Goal: Task Accomplishment & Management: Manage account settings

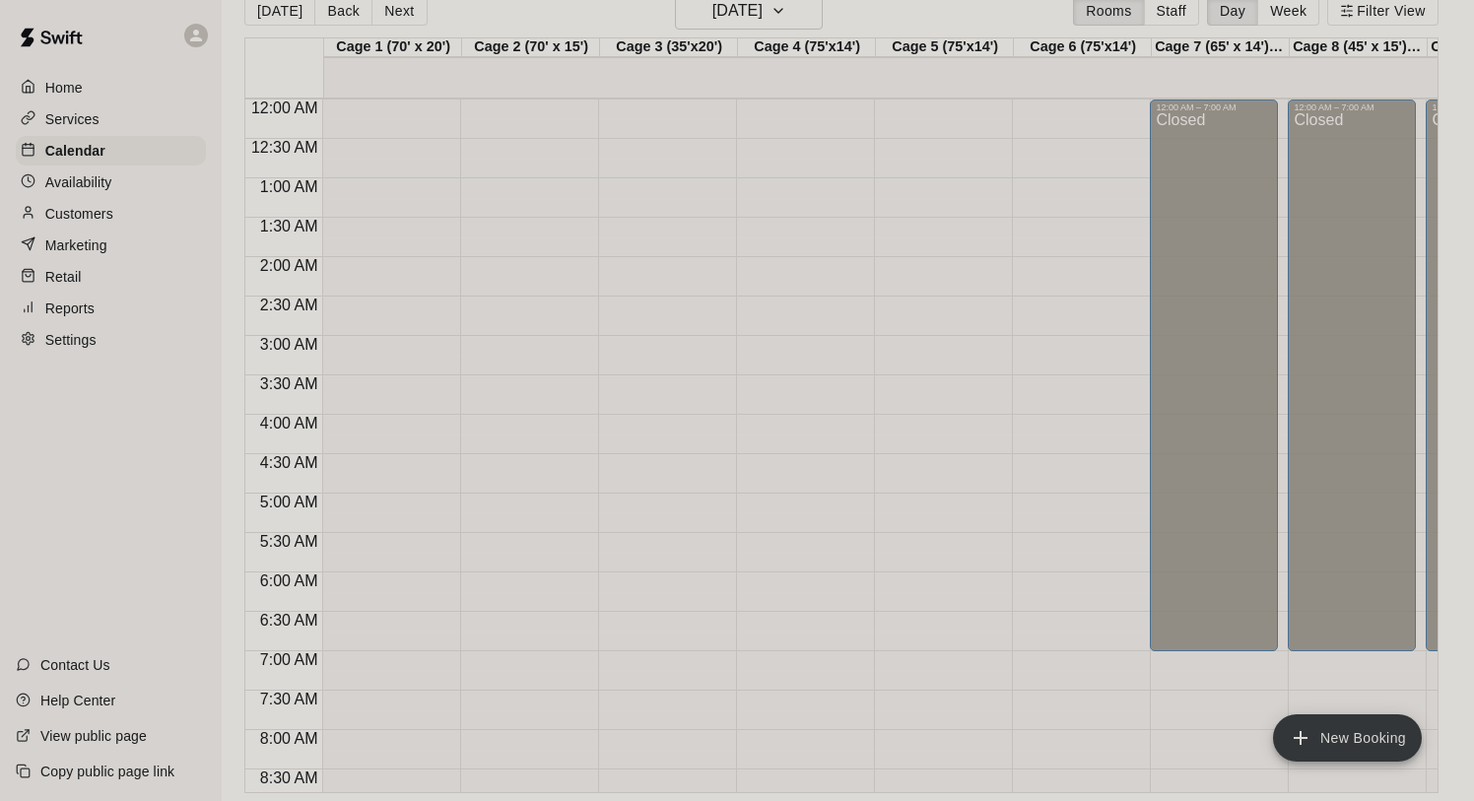
scroll to position [1200, 0]
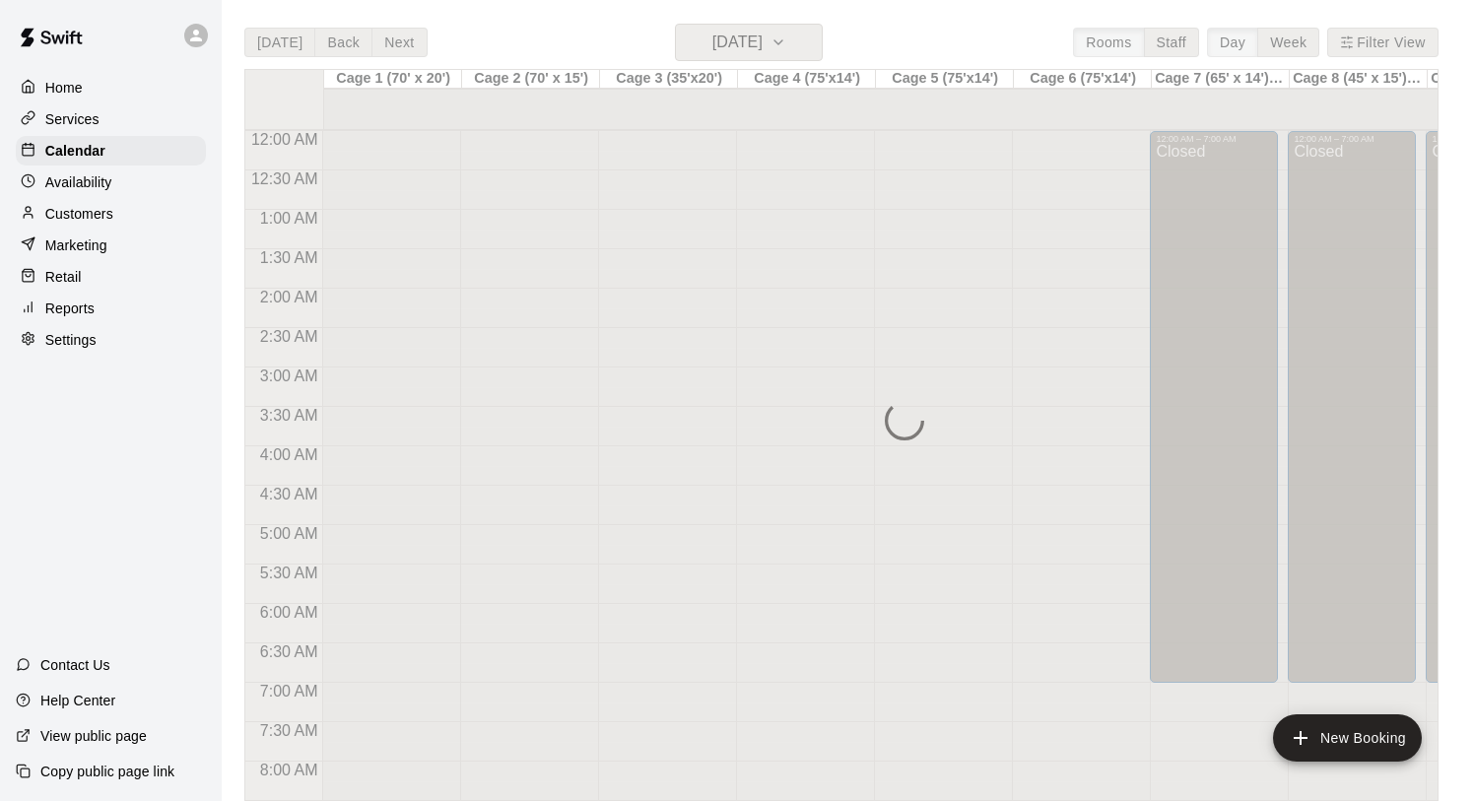
scroll to position [1141, 0]
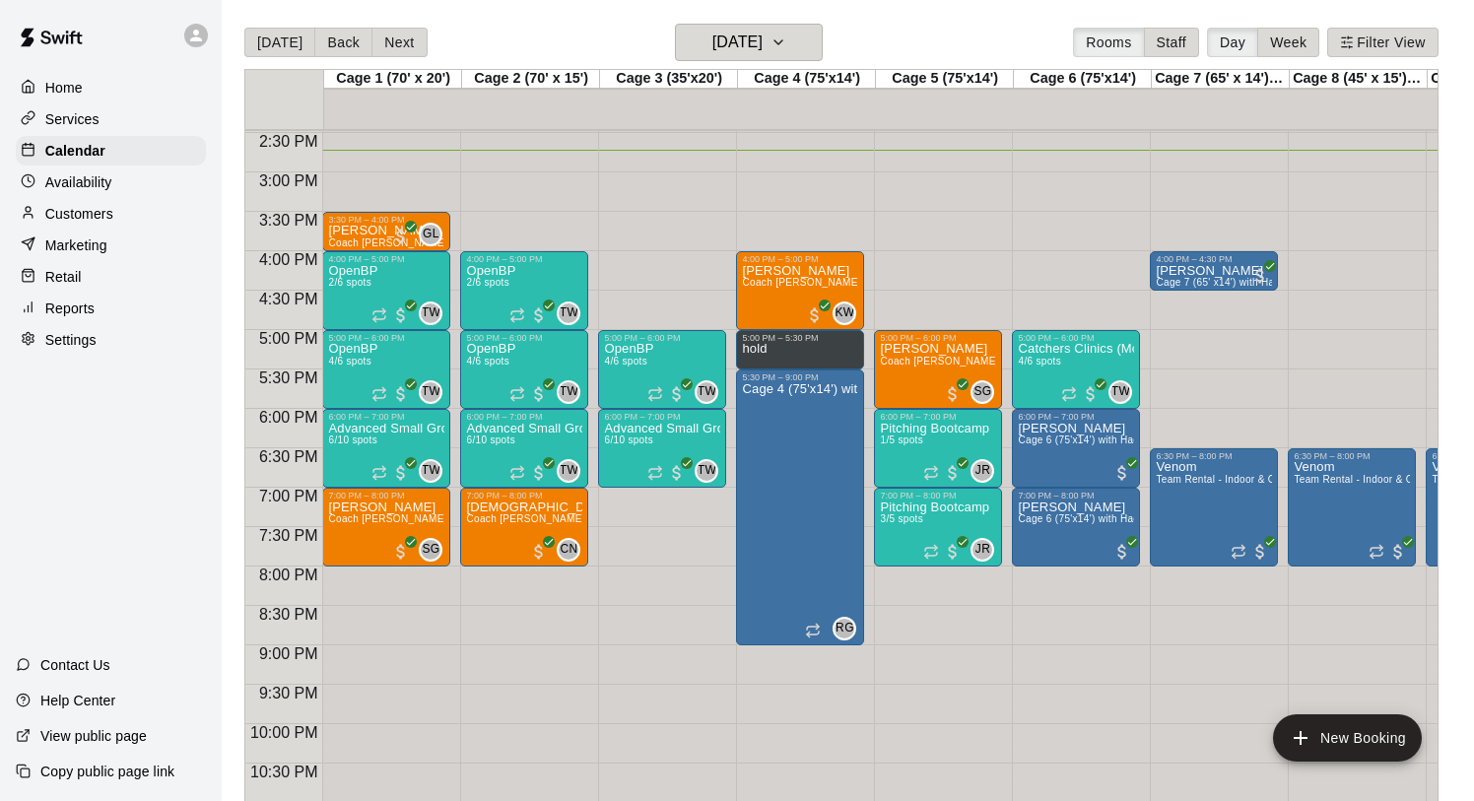
click at [1148, 18] on main "Today Back Next Monday Aug 18 Rooms Staff Day Week Filter View Cage 1 (70' x 20…" at bounding box center [848, 416] width 1252 height 832
click at [89, 210] on p "Customers" at bounding box center [79, 214] width 68 height 20
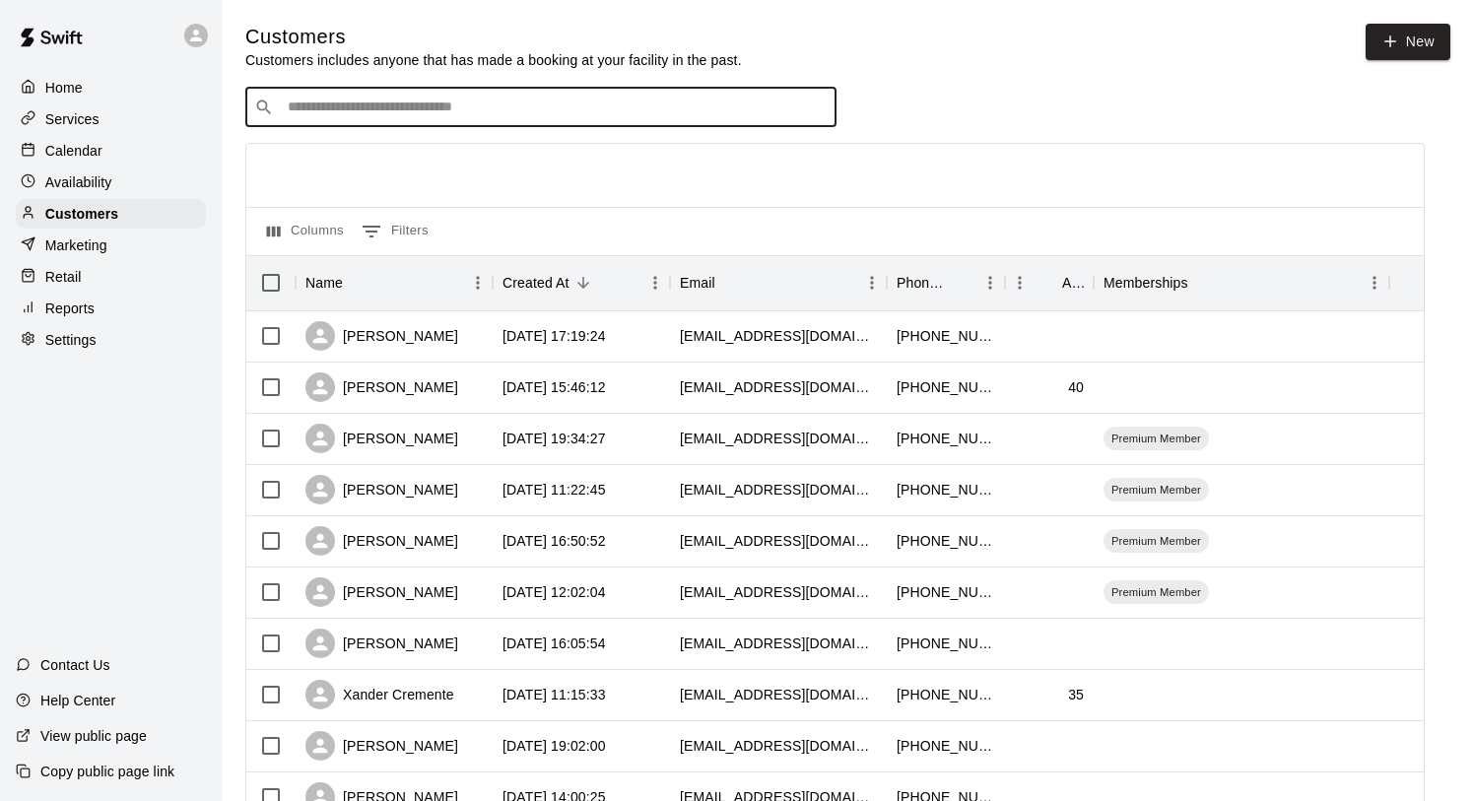
click at [549, 98] on input "Search customers by name or email" at bounding box center [555, 108] width 546 height 20
type input "******"
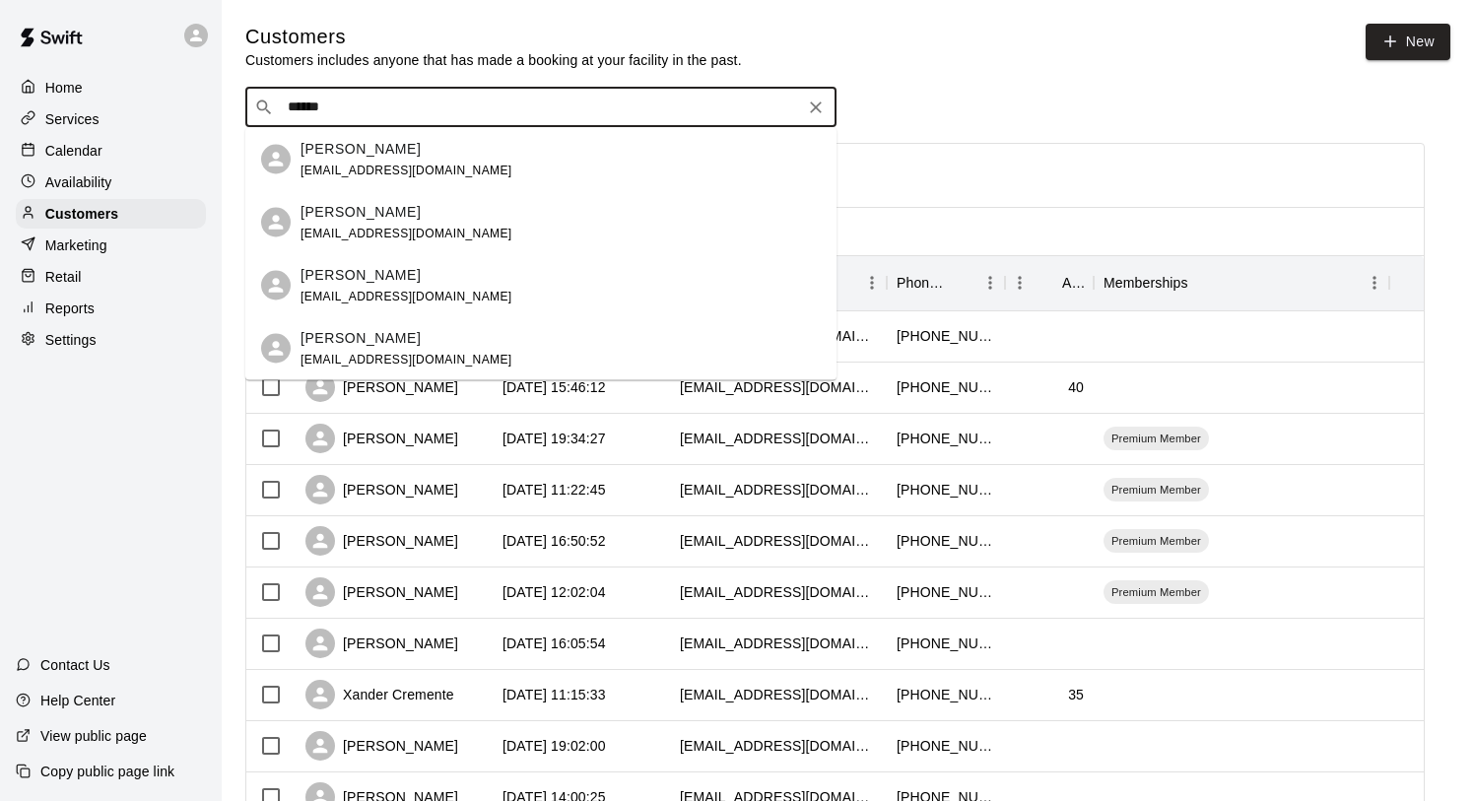
click at [509, 159] on div "Lacey Rogers laceyrogers2134@gmail.com" at bounding box center [560, 159] width 520 height 42
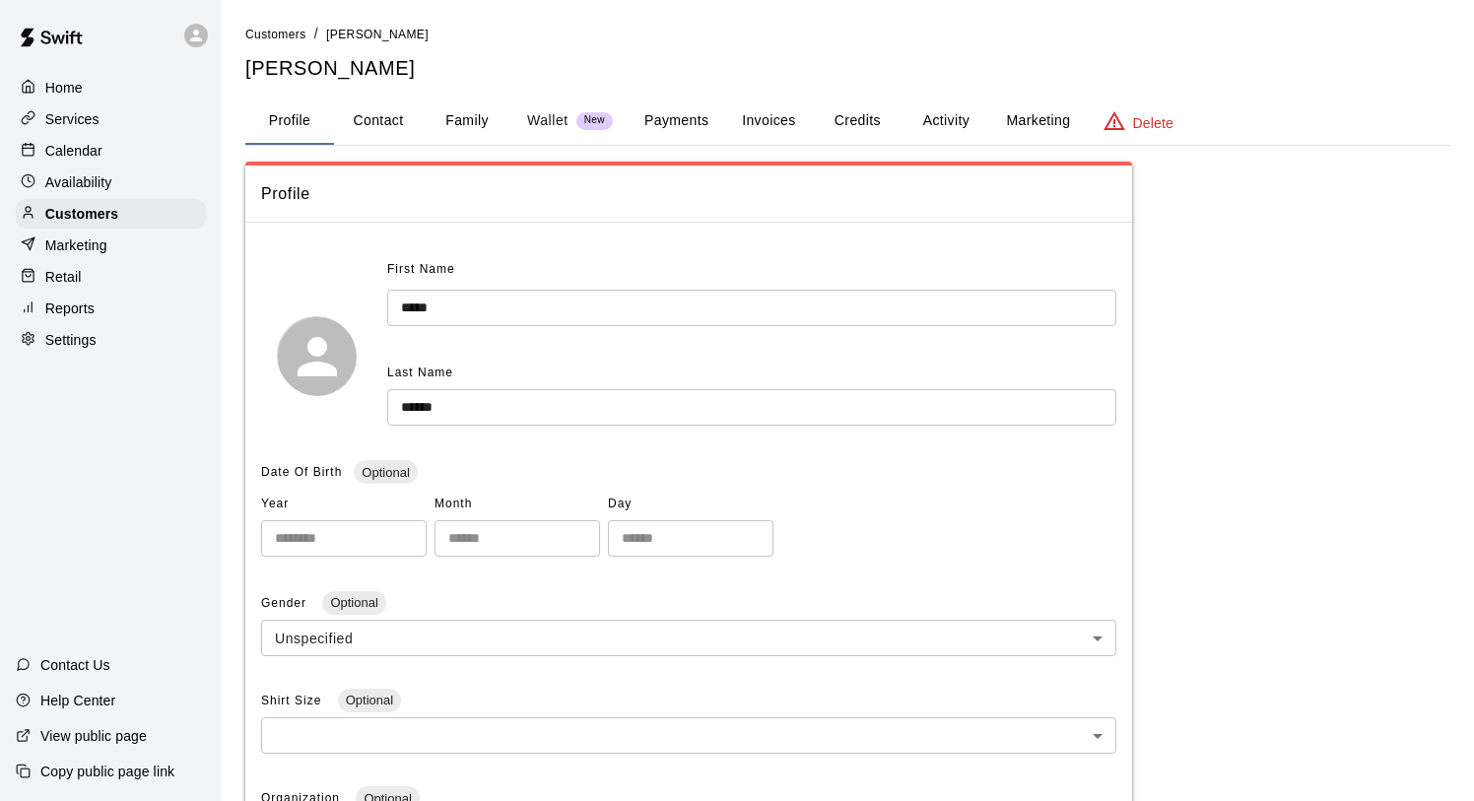
click at [939, 110] on button "Activity" at bounding box center [945, 121] width 89 height 47
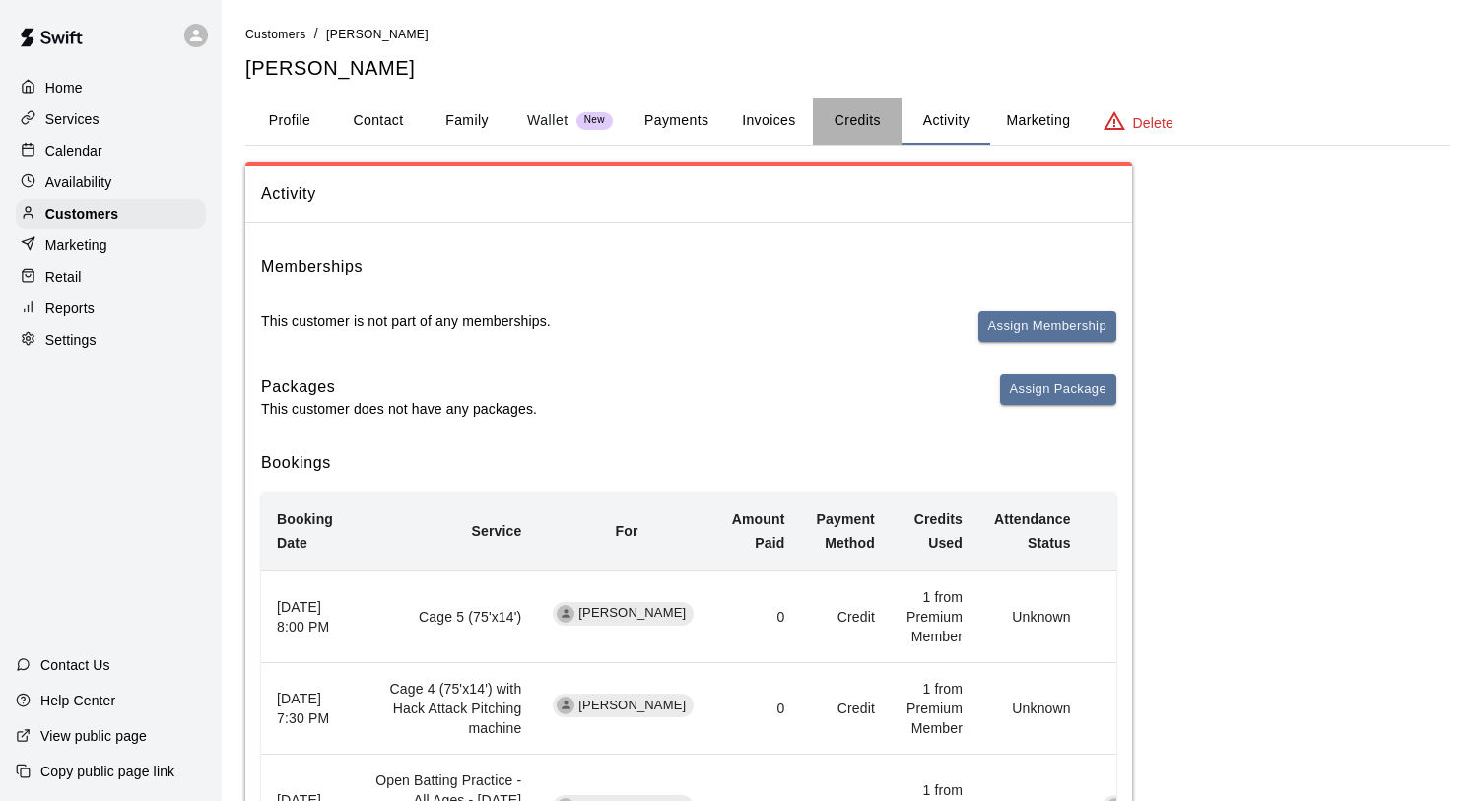
click at [867, 112] on button "Credits" at bounding box center [857, 121] width 89 height 47
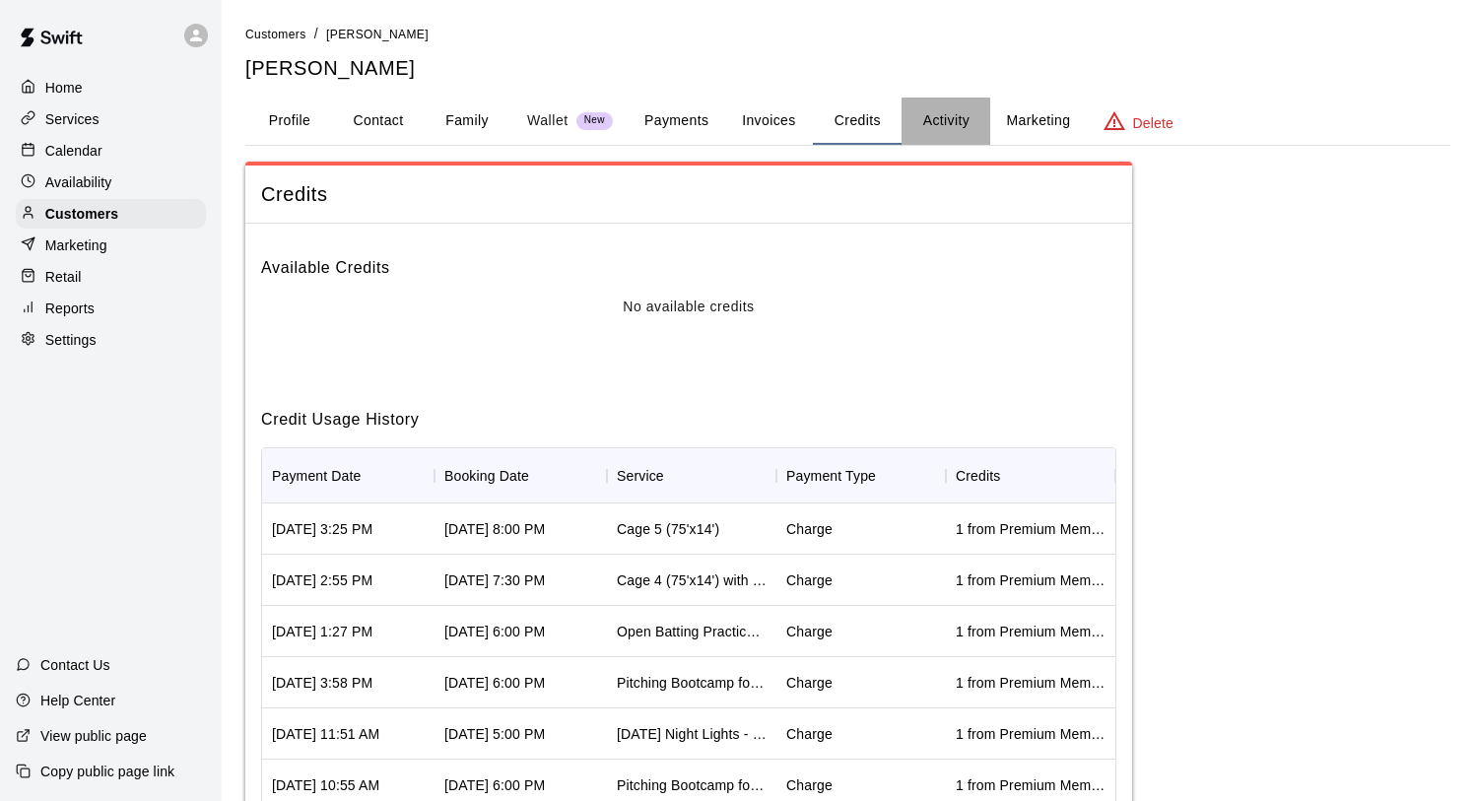
click at [931, 123] on button "Activity" at bounding box center [945, 121] width 89 height 47
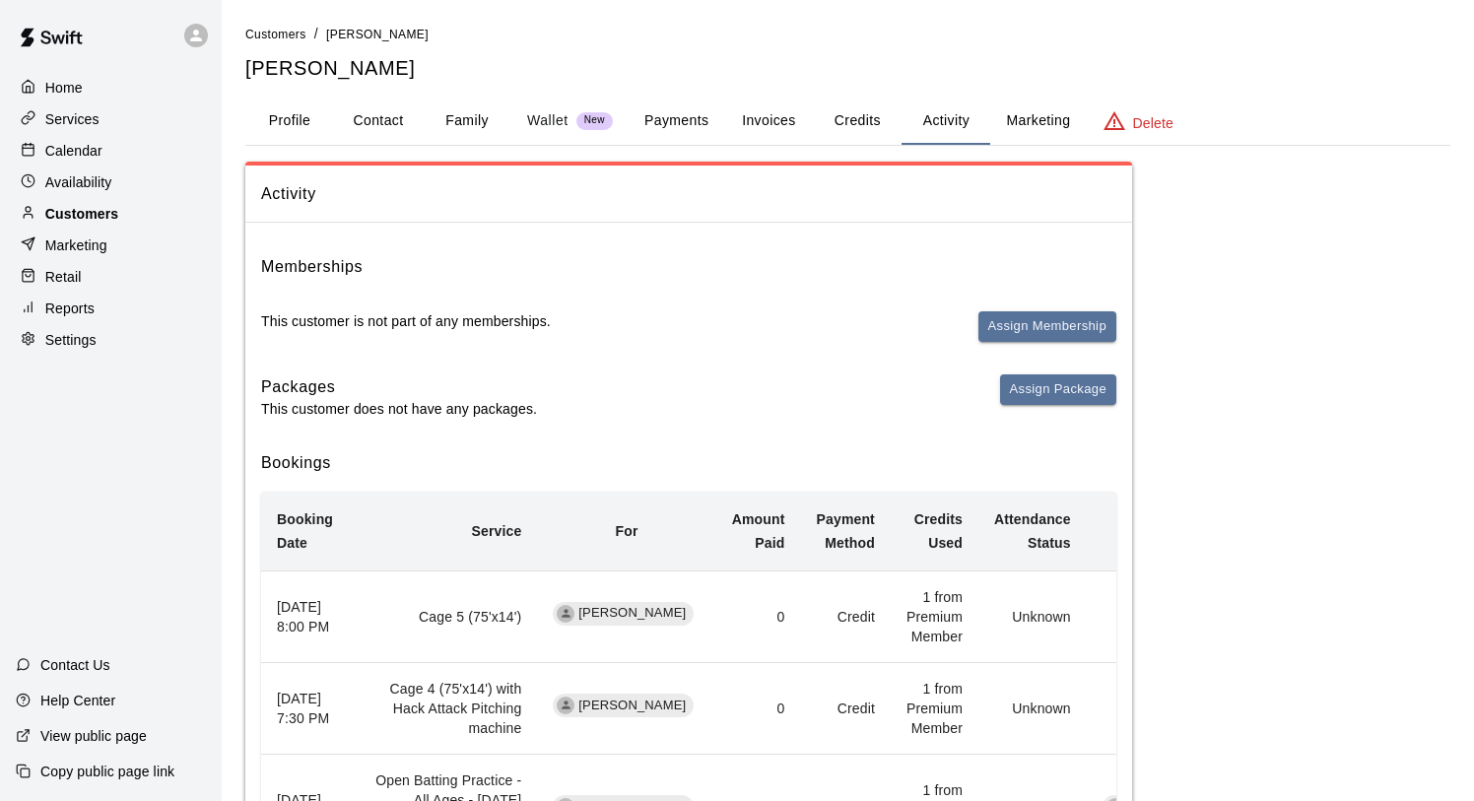
click at [91, 211] on p "Customers" at bounding box center [81, 214] width 73 height 20
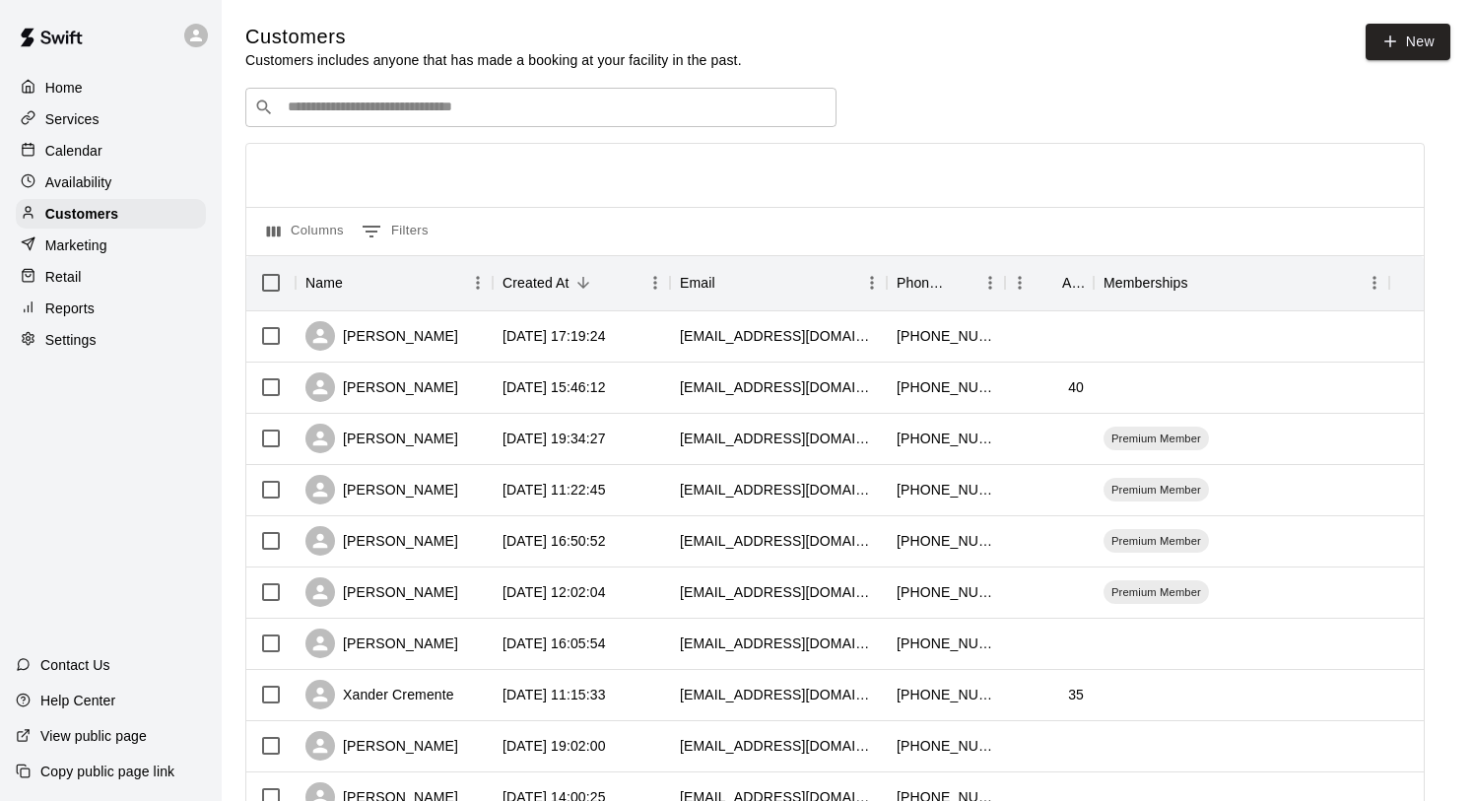
click at [334, 98] on input "Search customers by name or email" at bounding box center [555, 108] width 546 height 20
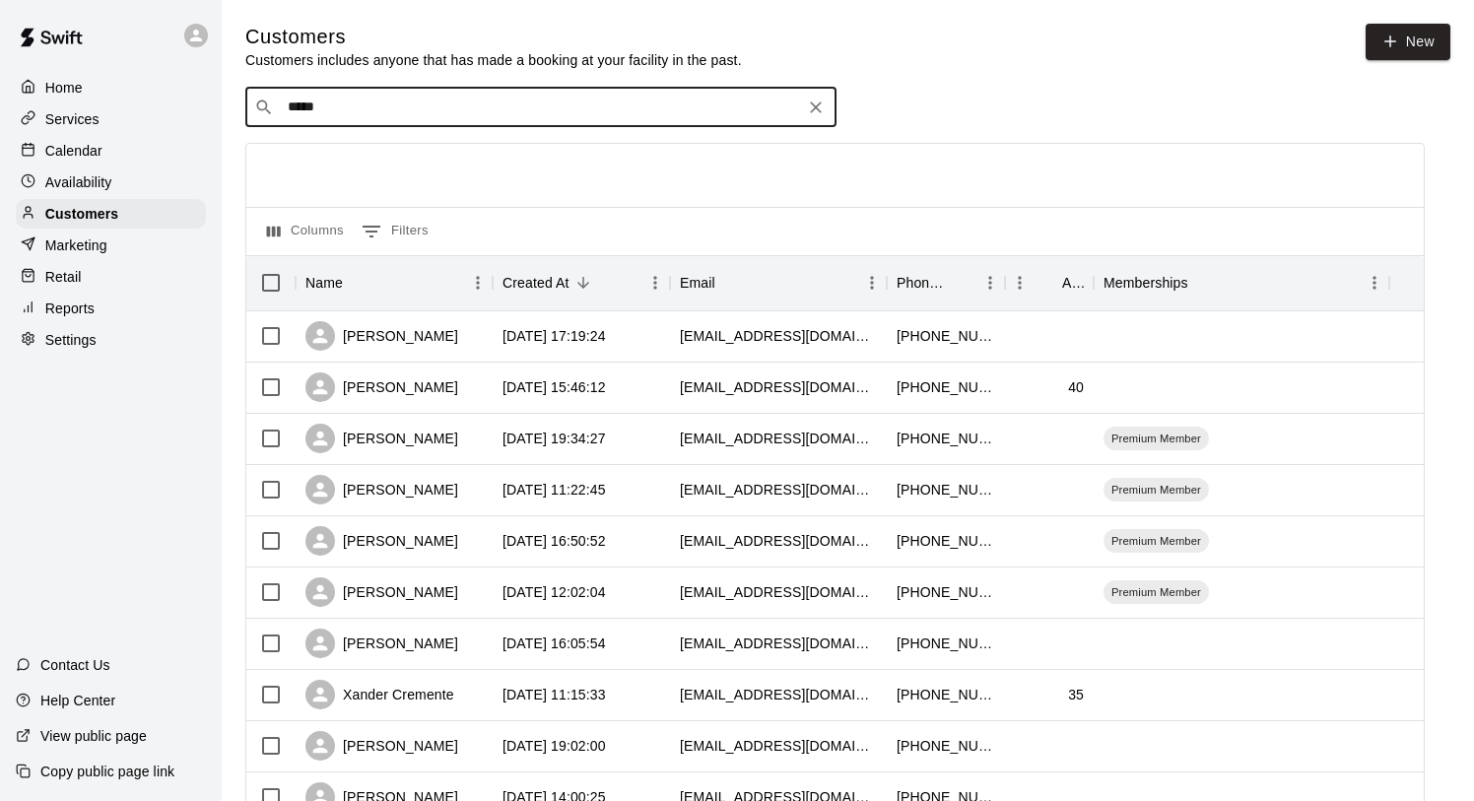
type input "******"
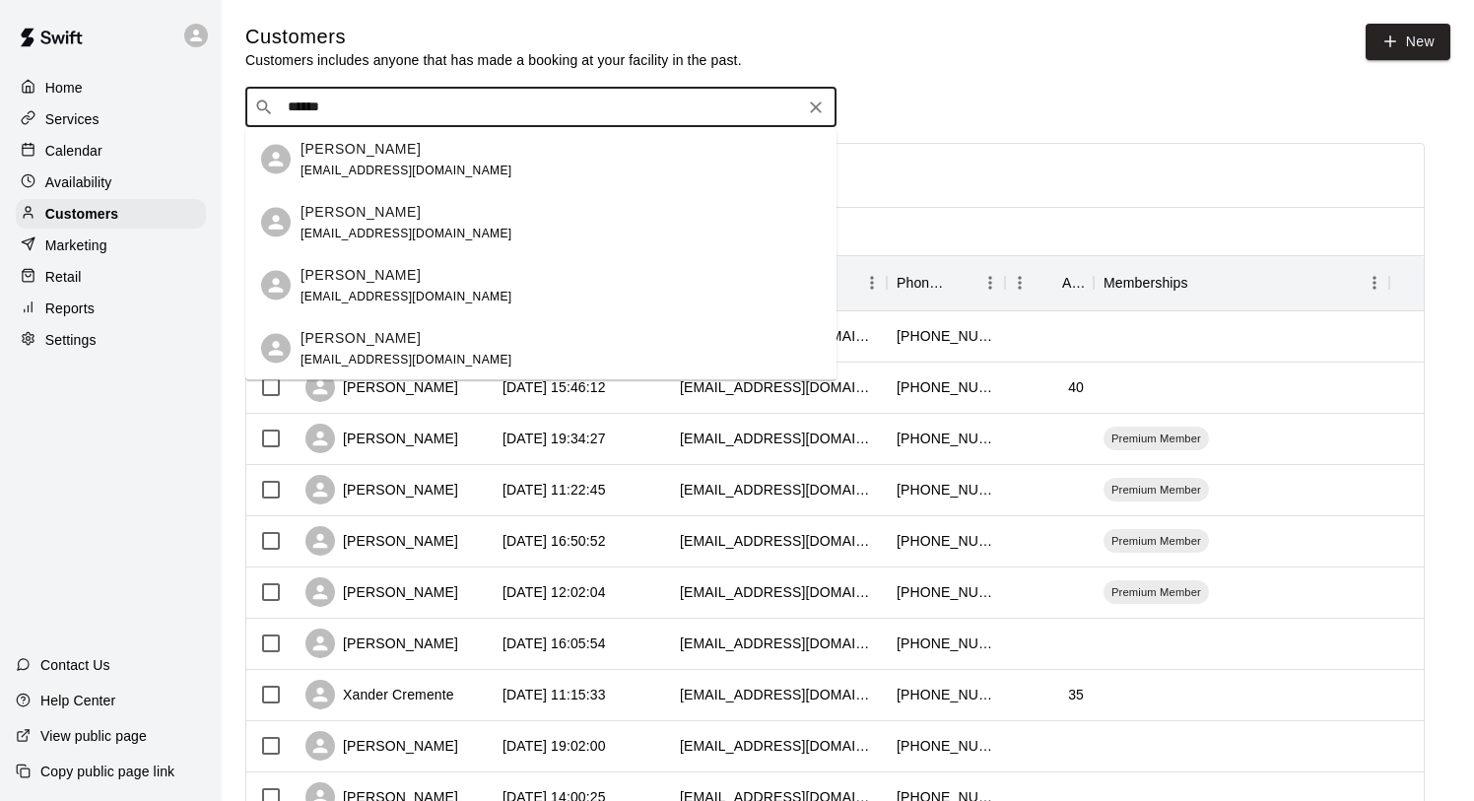
click at [394, 154] on div "[PERSON_NAME]" at bounding box center [406, 148] width 212 height 21
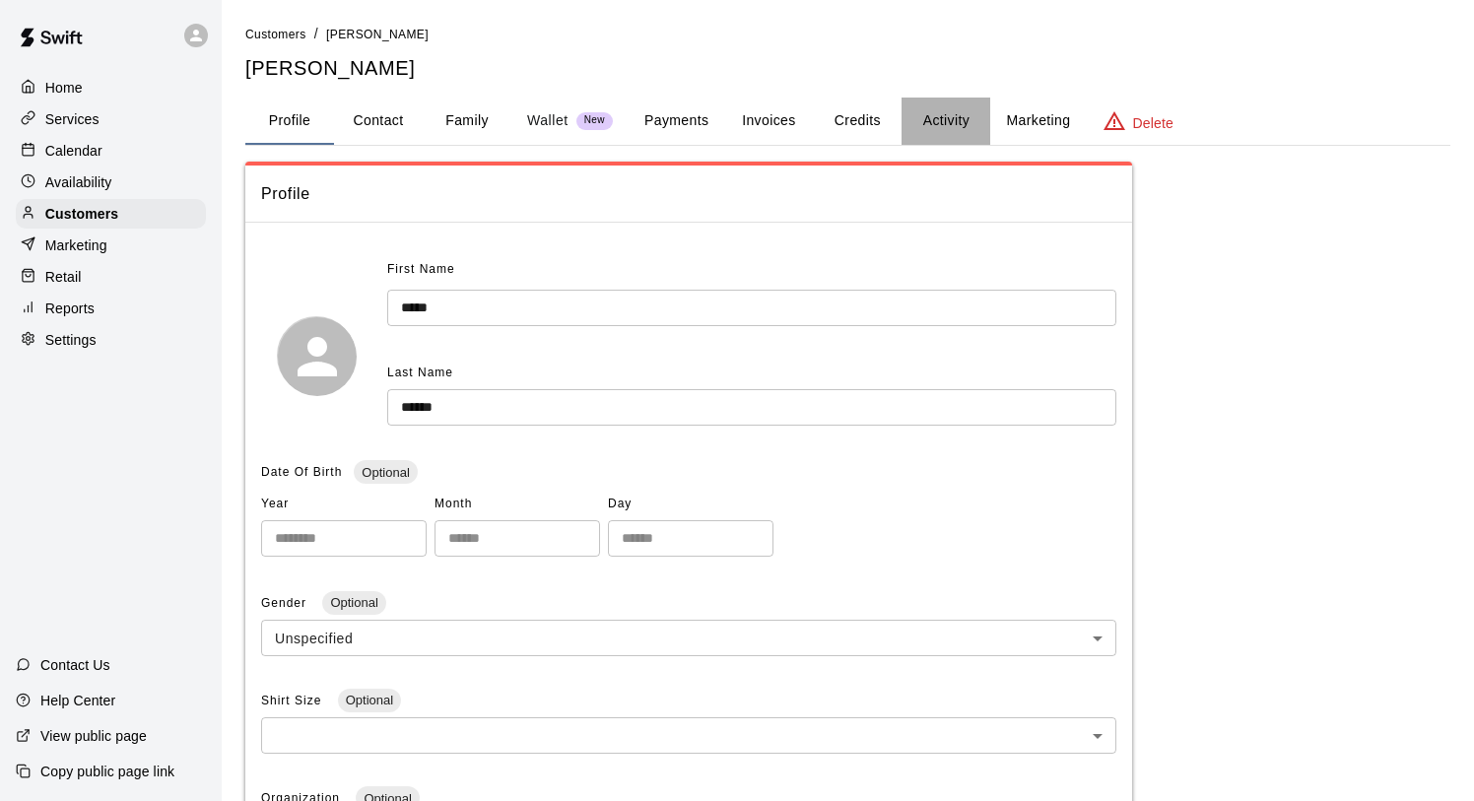
click at [952, 119] on button "Activity" at bounding box center [945, 121] width 89 height 47
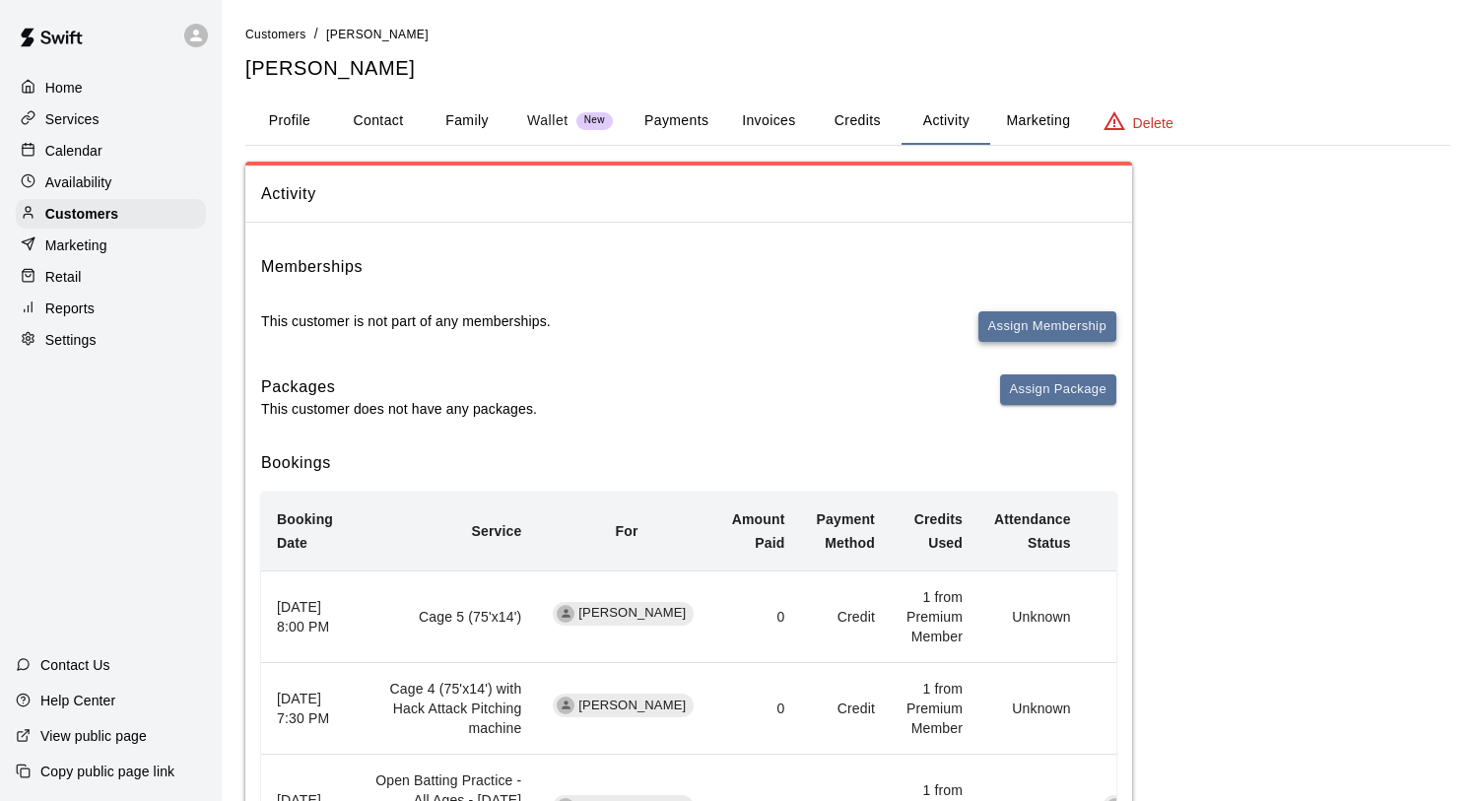
click at [1030, 325] on button "Assign Membership" at bounding box center [1047, 326] width 138 height 31
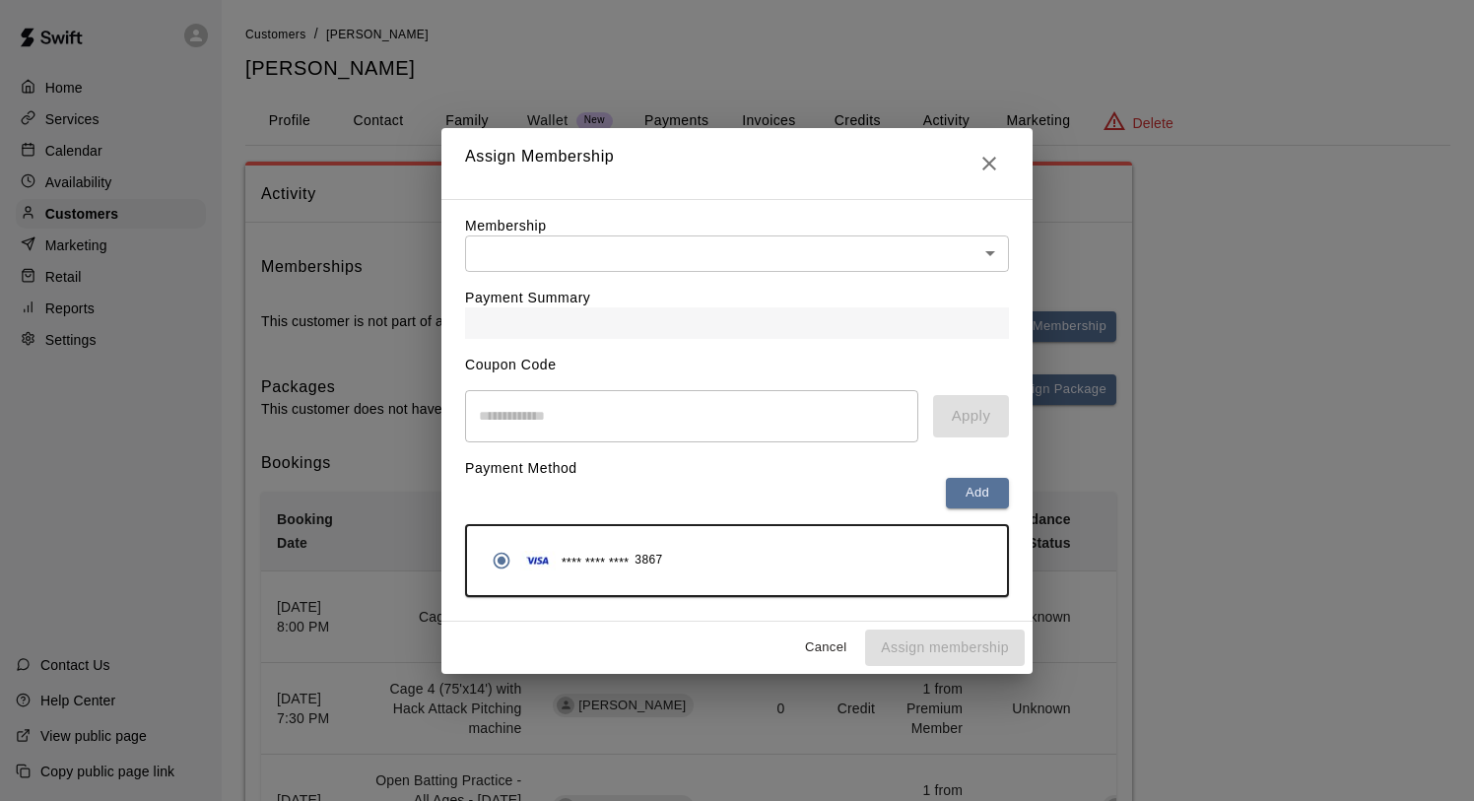
click at [719, 283] on div "Payment Summary" at bounding box center [737, 305] width 544 height 67
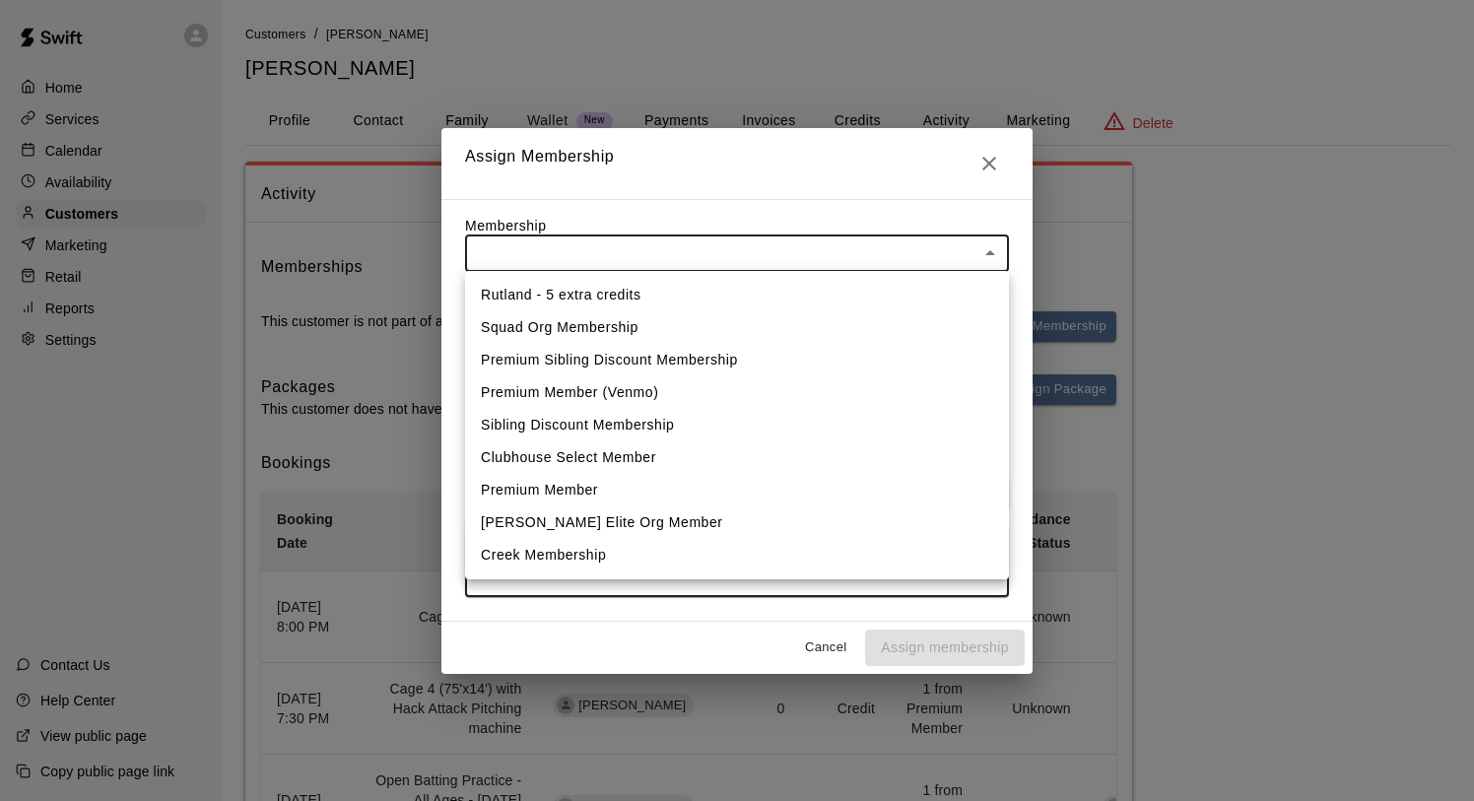
click at [658, 494] on li "Premium Member" at bounding box center [737, 490] width 544 height 33
type input "**********"
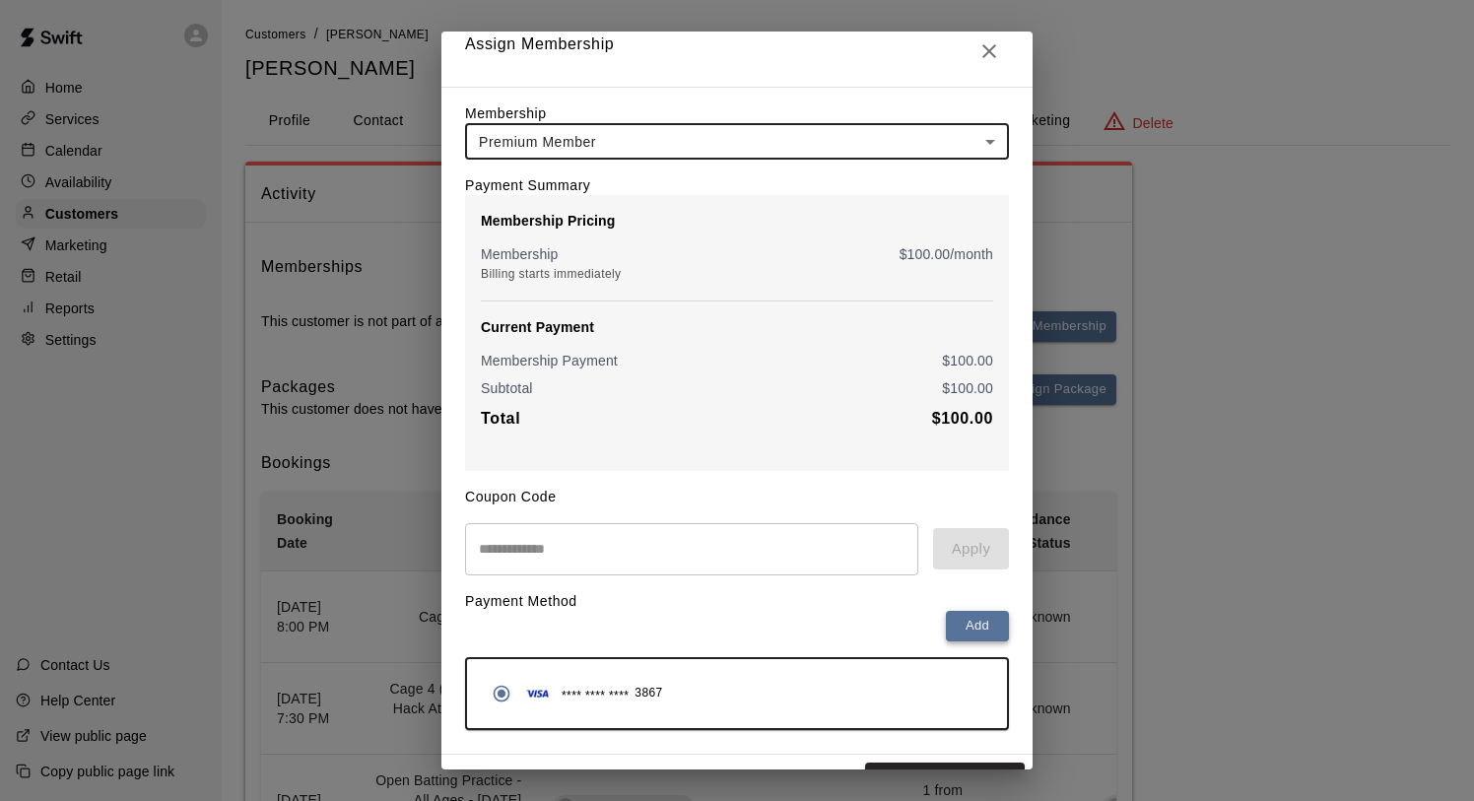
scroll to position [54, 0]
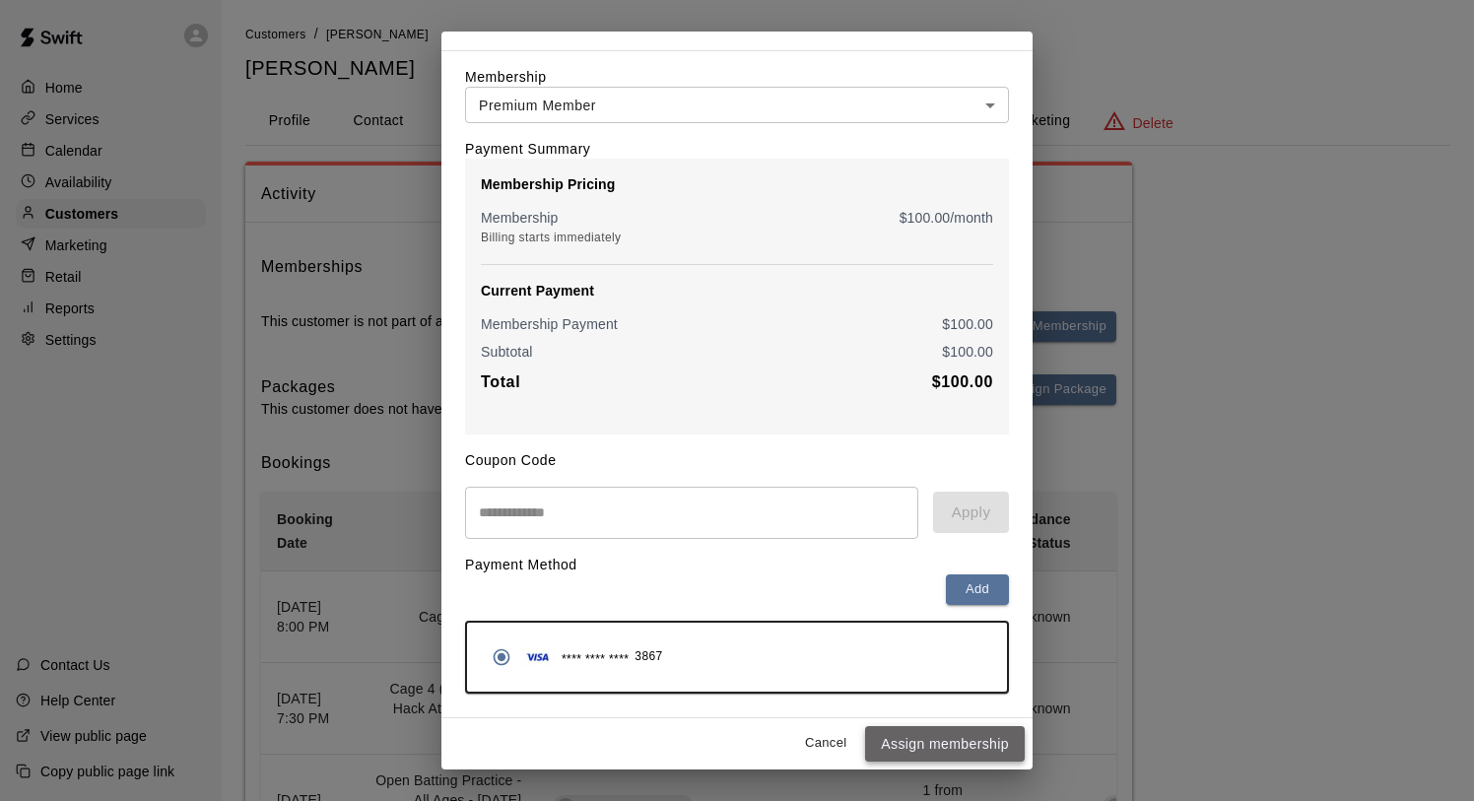
click at [945, 741] on button "Assign membership" at bounding box center [945, 744] width 160 height 36
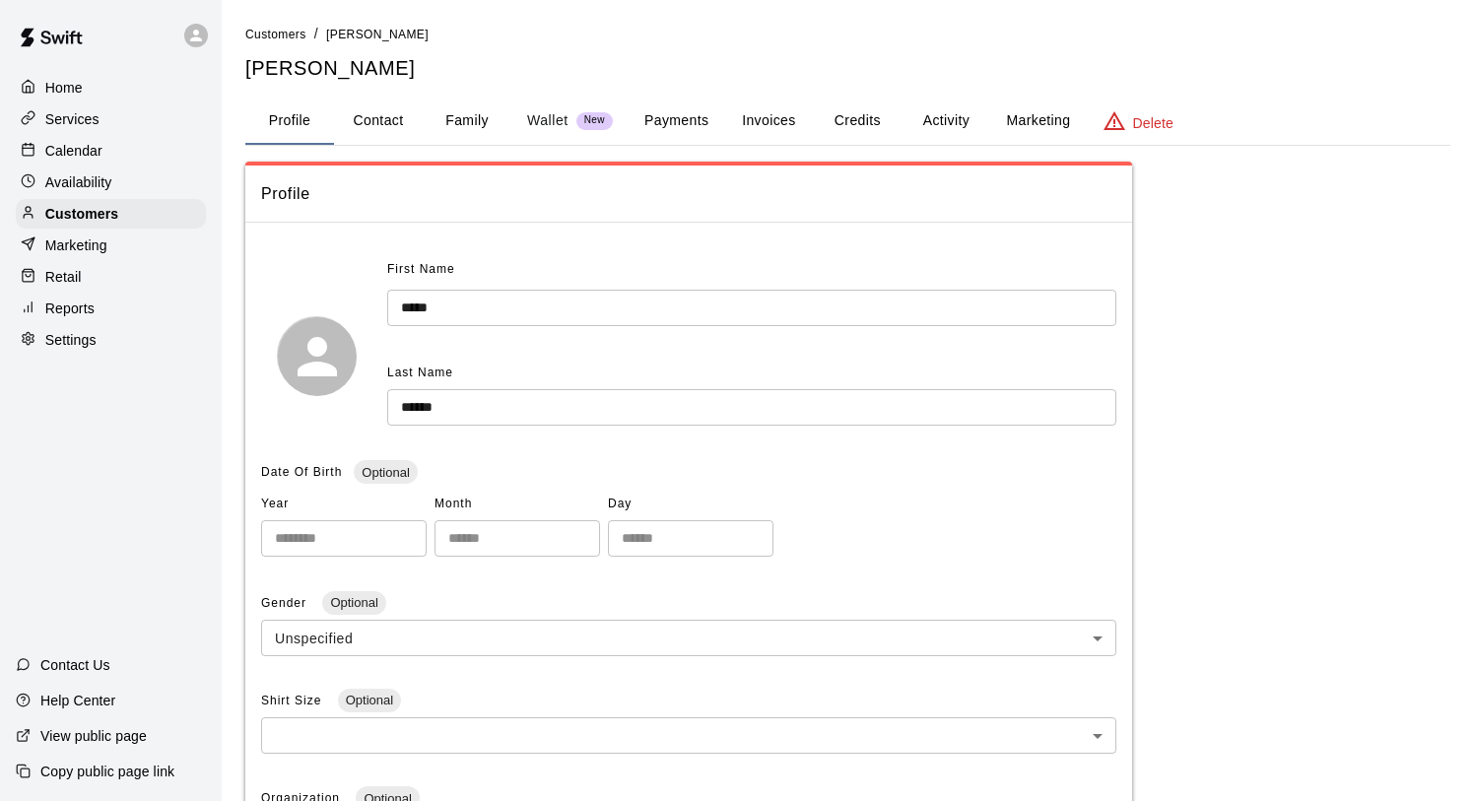
click at [960, 121] on button "Activity" at bounding box center [945, 121] width 89 height 47
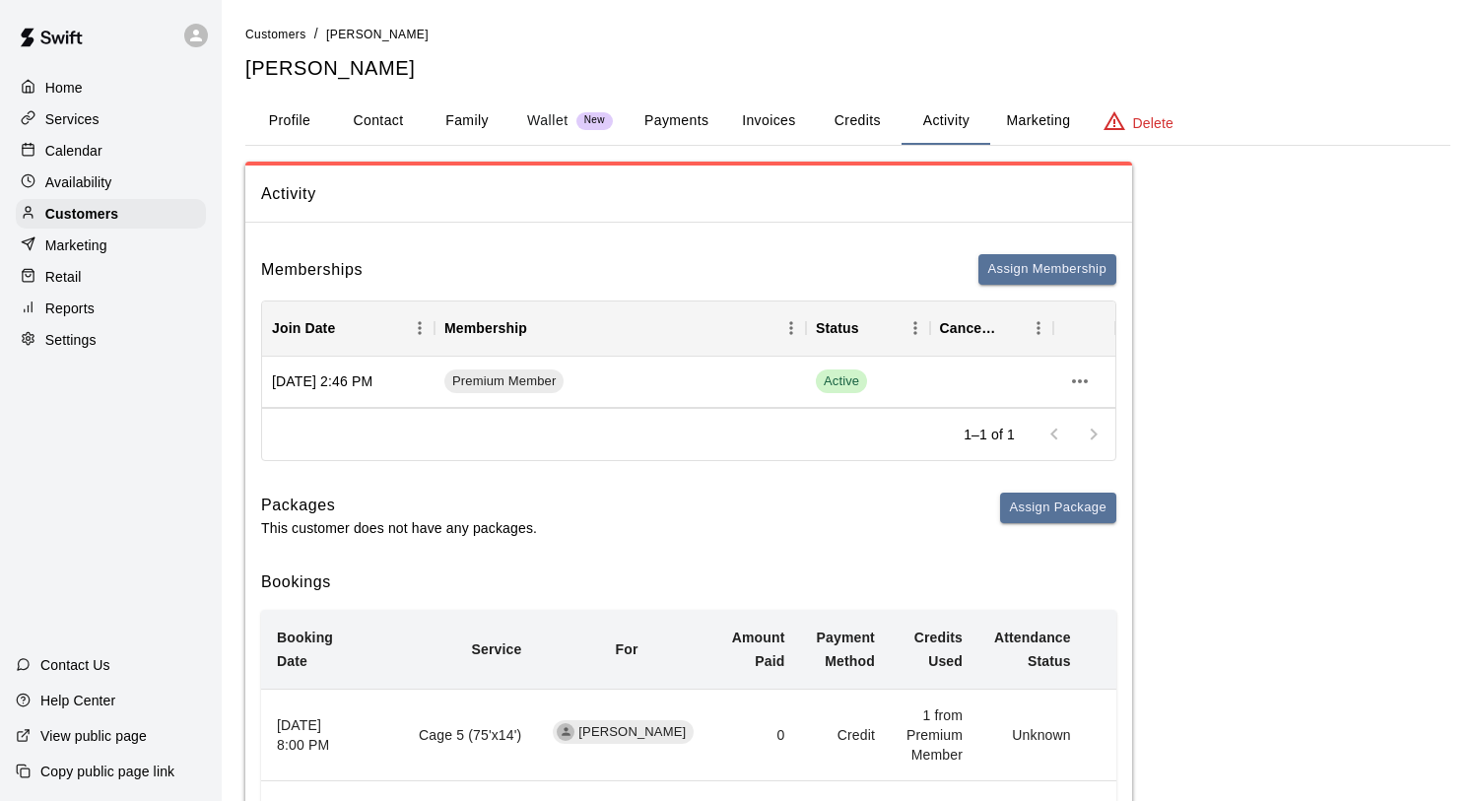
click at [96, 250] on p "Marketing" at bounding box center [76, 245] width 62 height 20
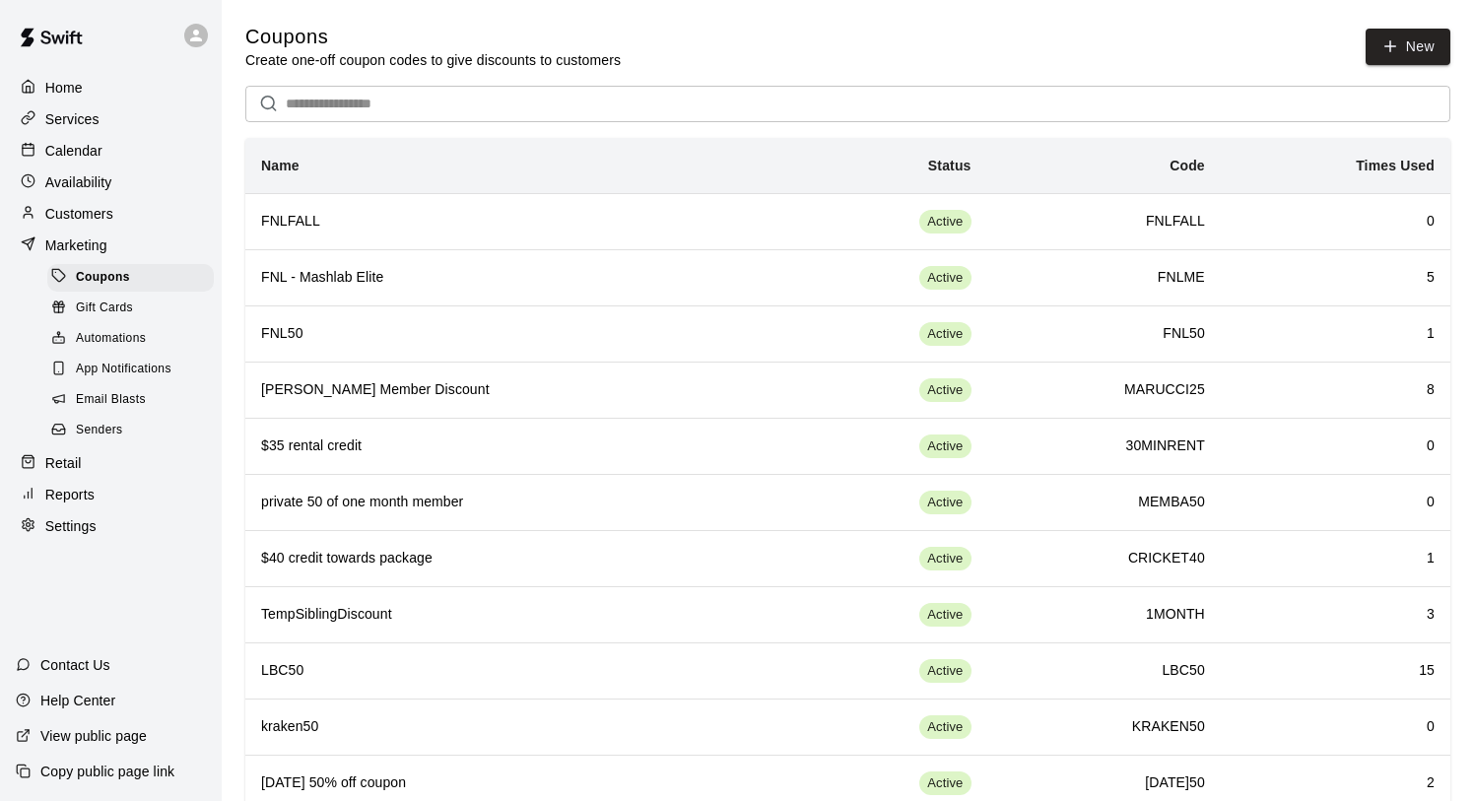
click at [124, 397] on span "Email Blasts" at bounding box center [111, 400] width 70 height 20
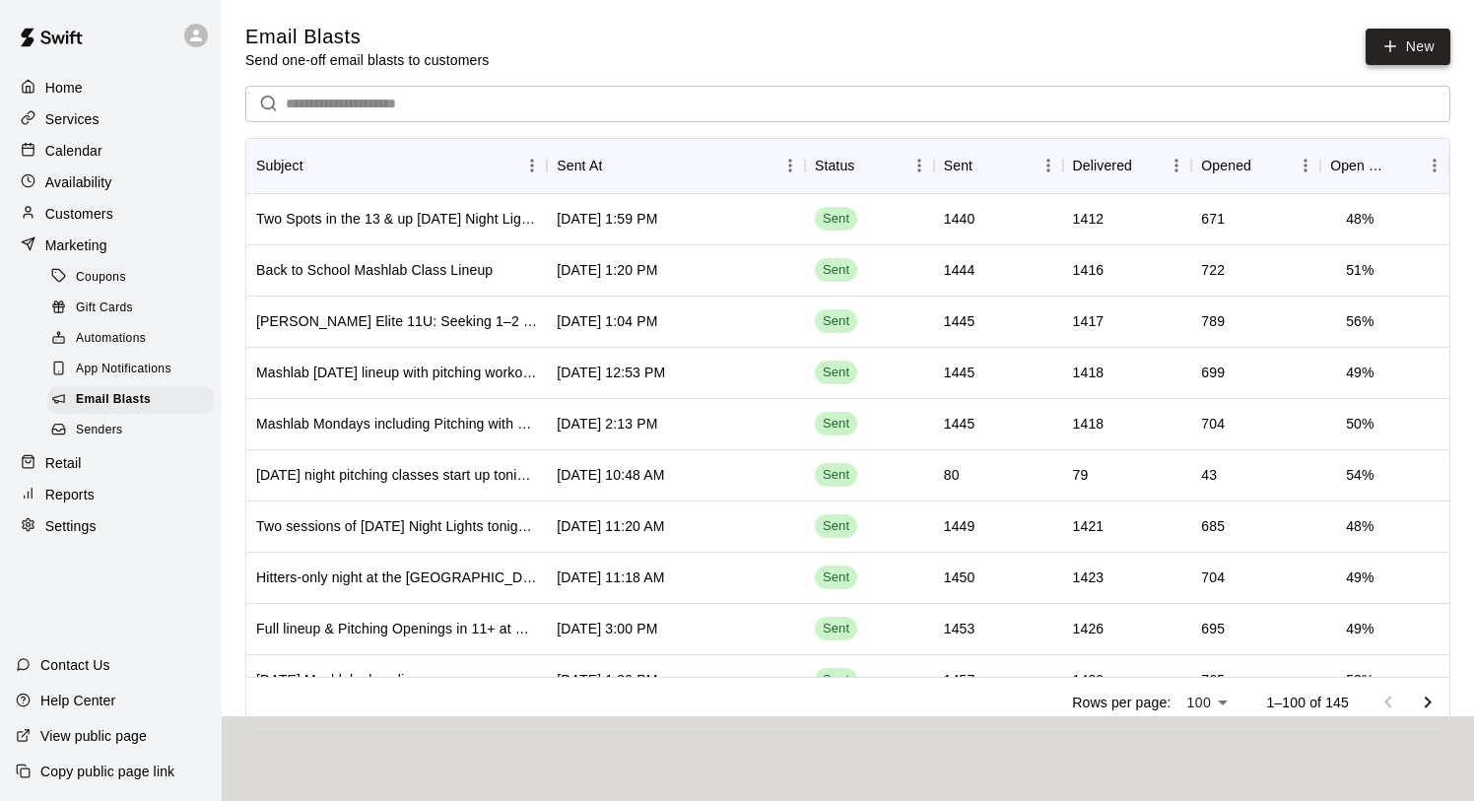
click at [1410, 49] on link "New" at bounding box center [1407, 47] width 85 height 36
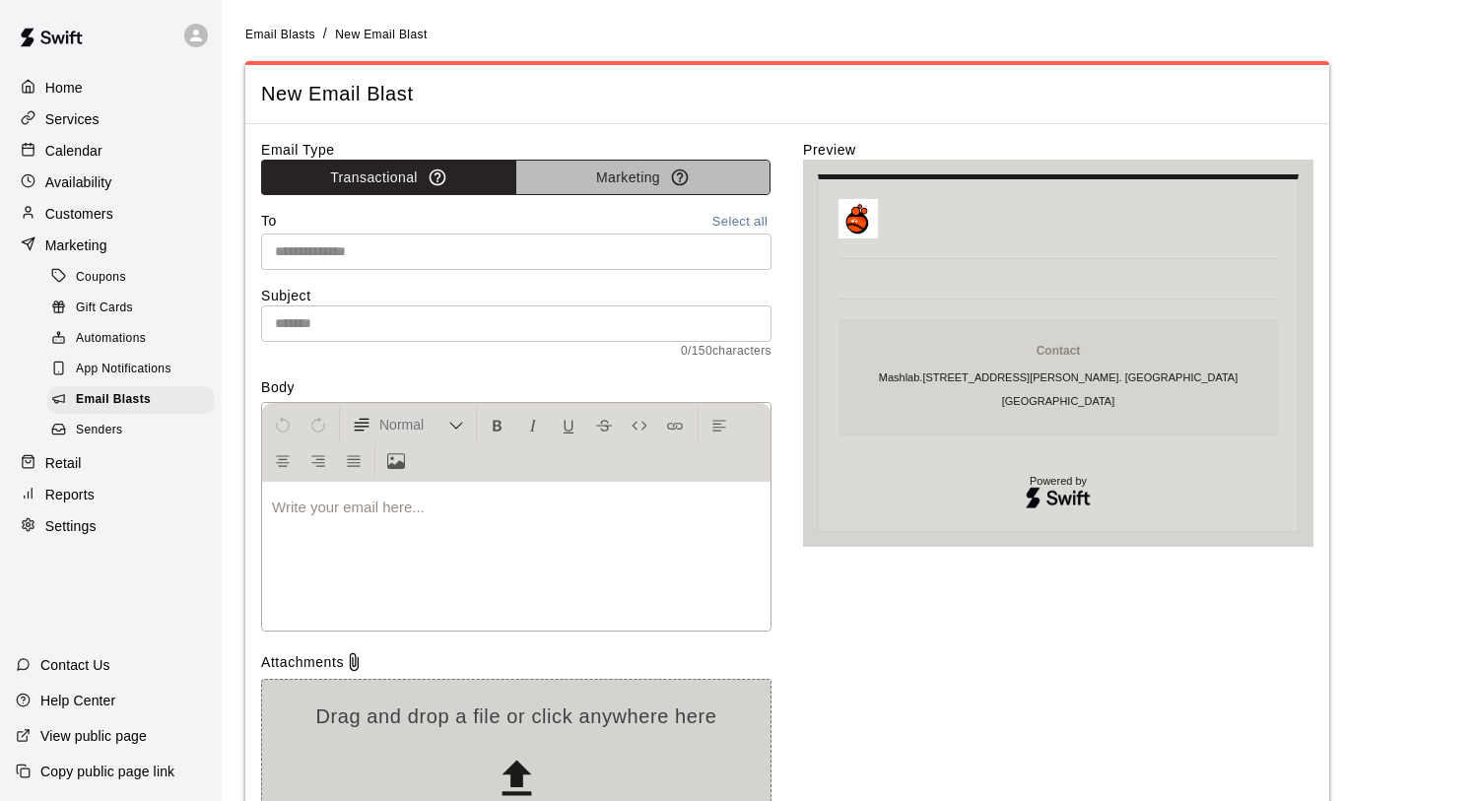
click at [627, 165] on button "Marketing" at bounding box center [642, 178] width 255 height 36
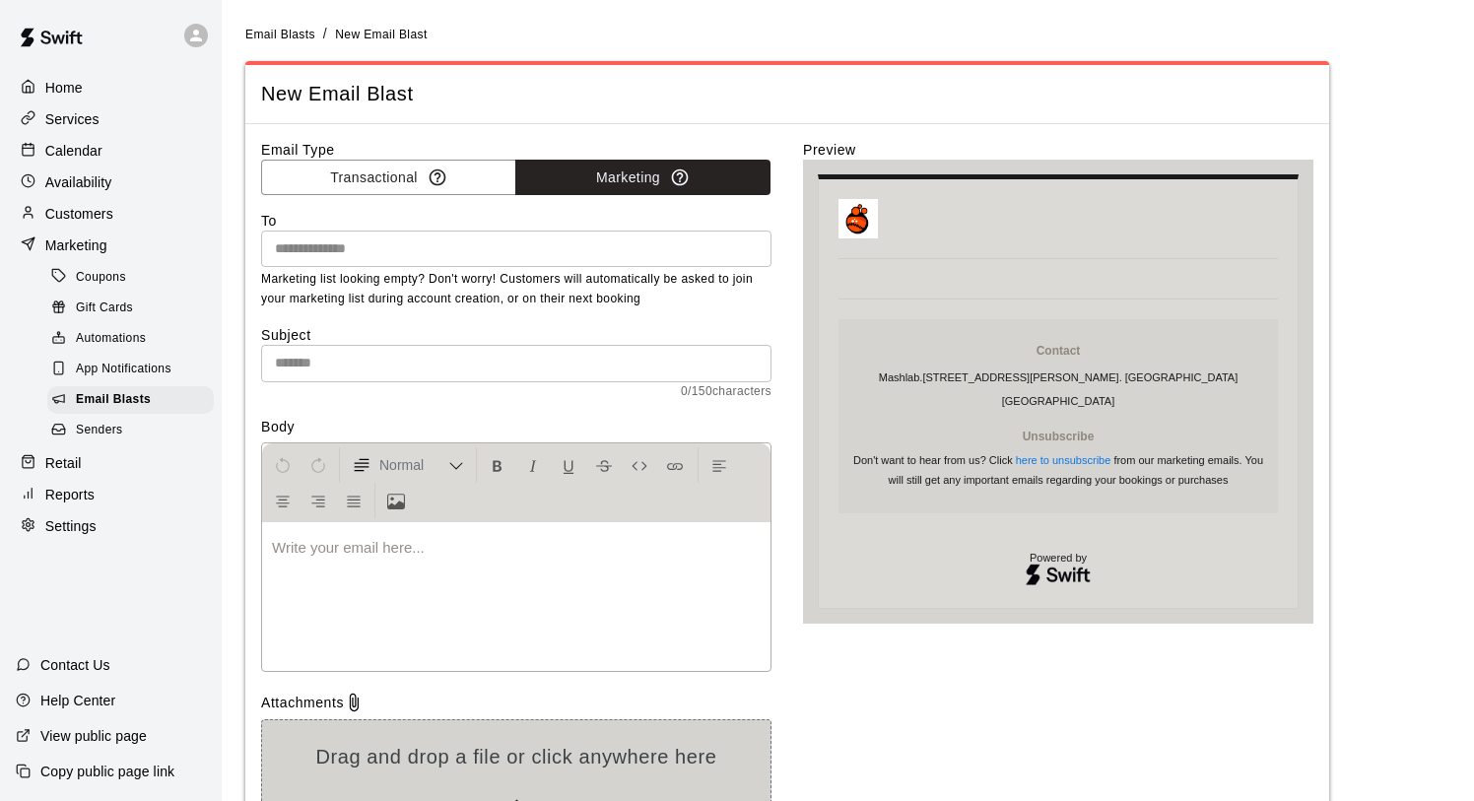
click at [645, 248] on input "text" at bounding box center [515, 248] width 496 height 25
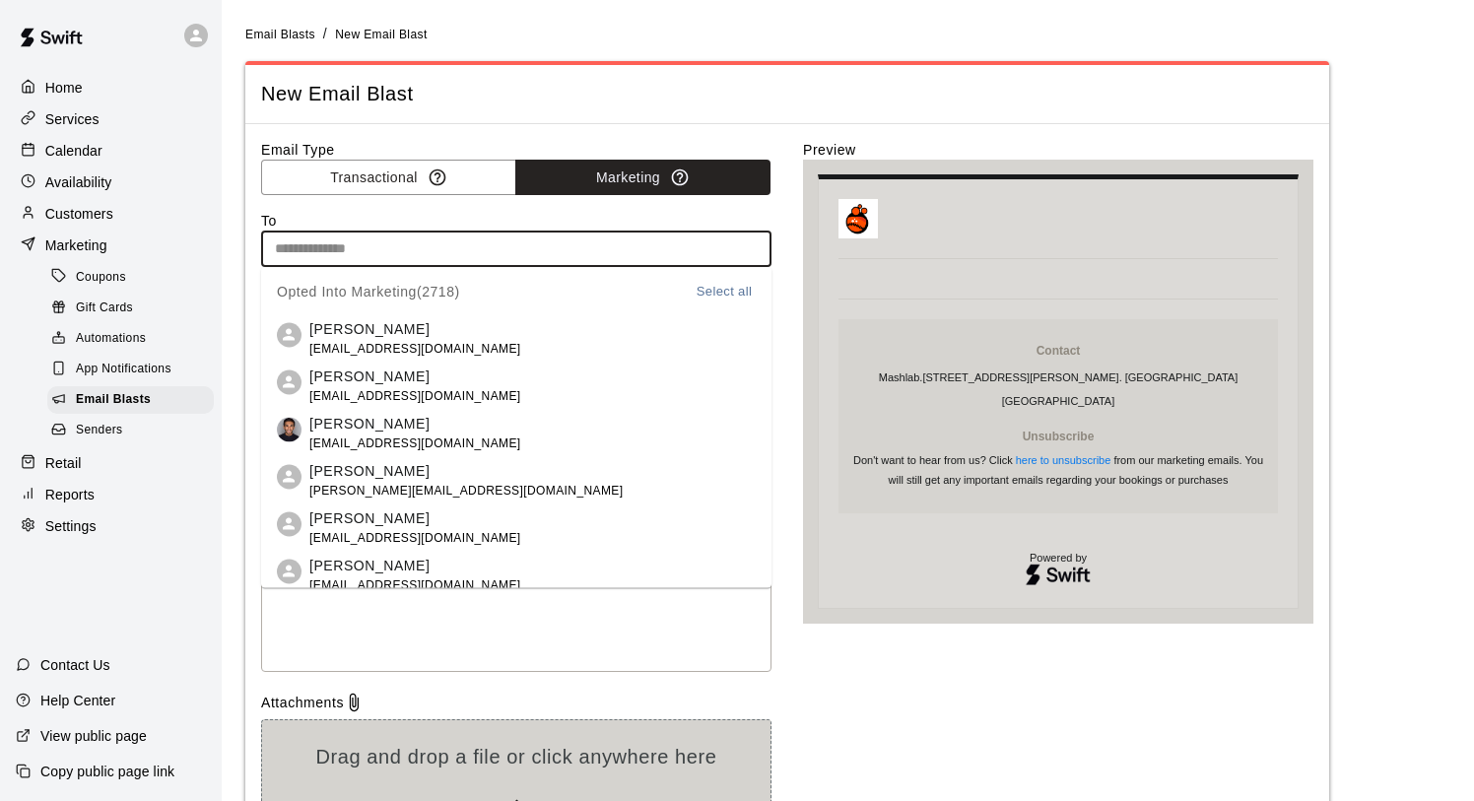
click at [708, 291] on button "Select all" at bounding box center [724, 291] width 63 height 23
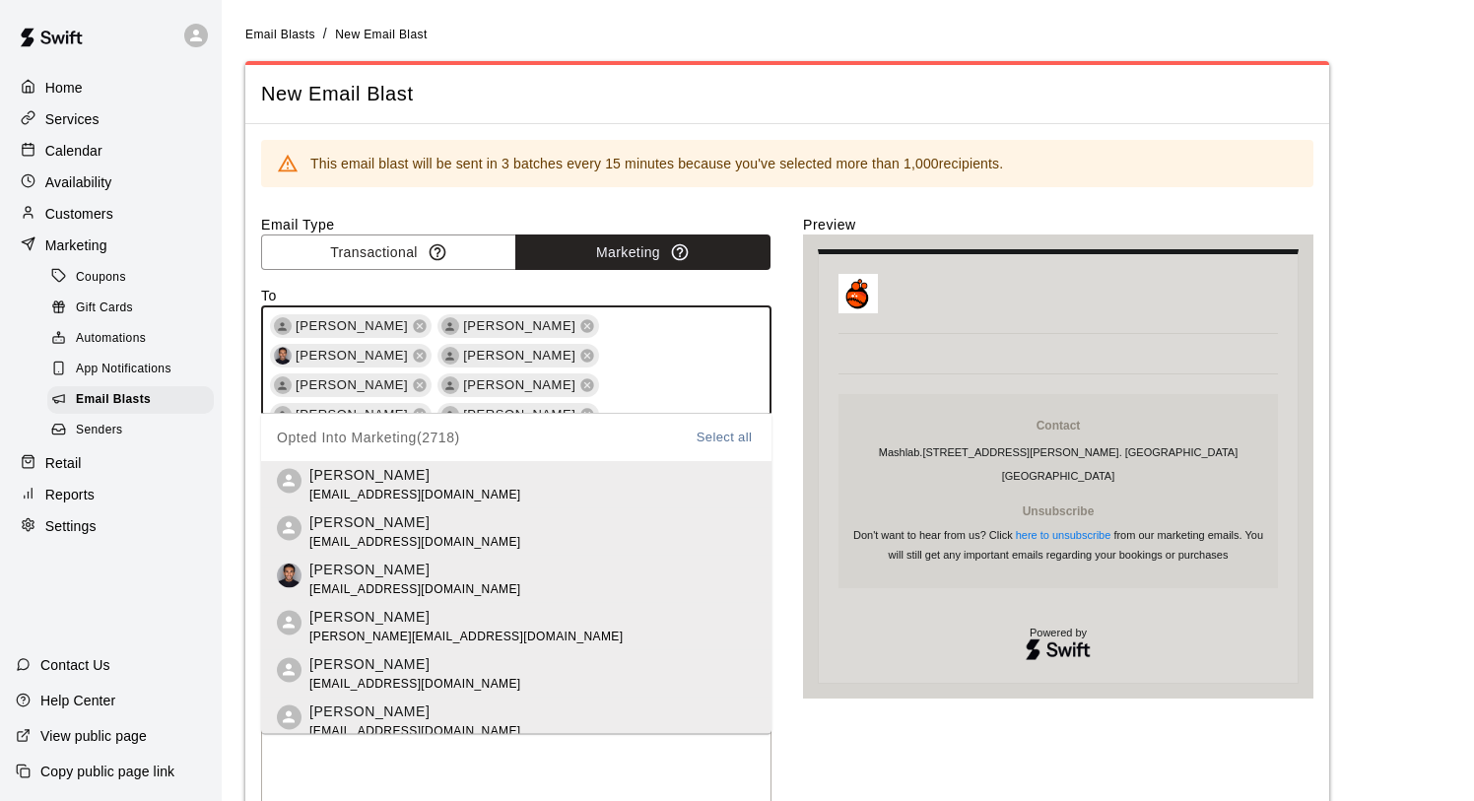
scroll to position [27740, 0]
click at [793, 488] on div "Email Type Transactional Marketing To [PERSON_NAME] [PERSON_NAME] [PERSON_NAME]…" at bounding box center [787, 624] width 1052 height 819
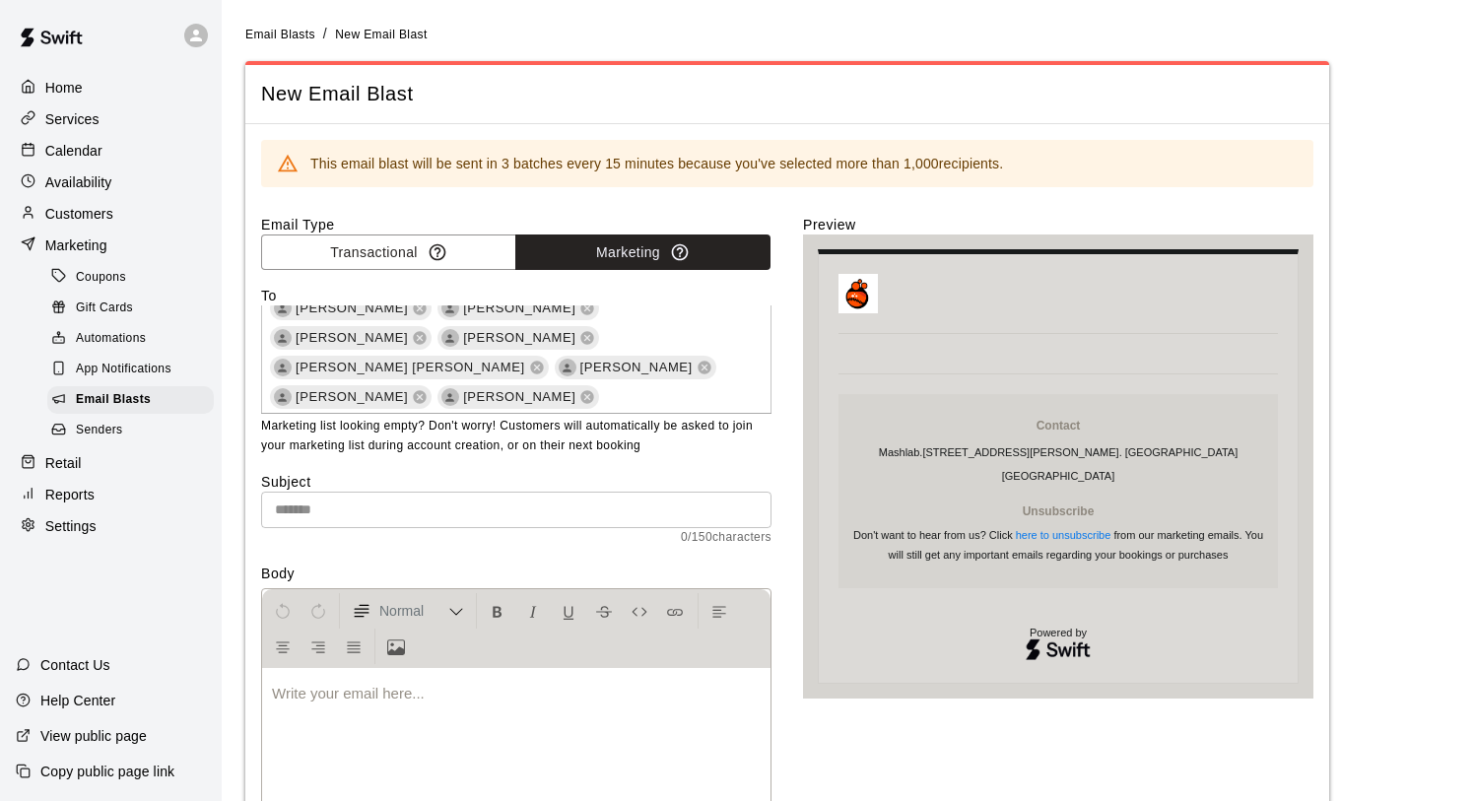
click at [549, 500] on input "text" at bounding box center [516, 510] width 510 height 36
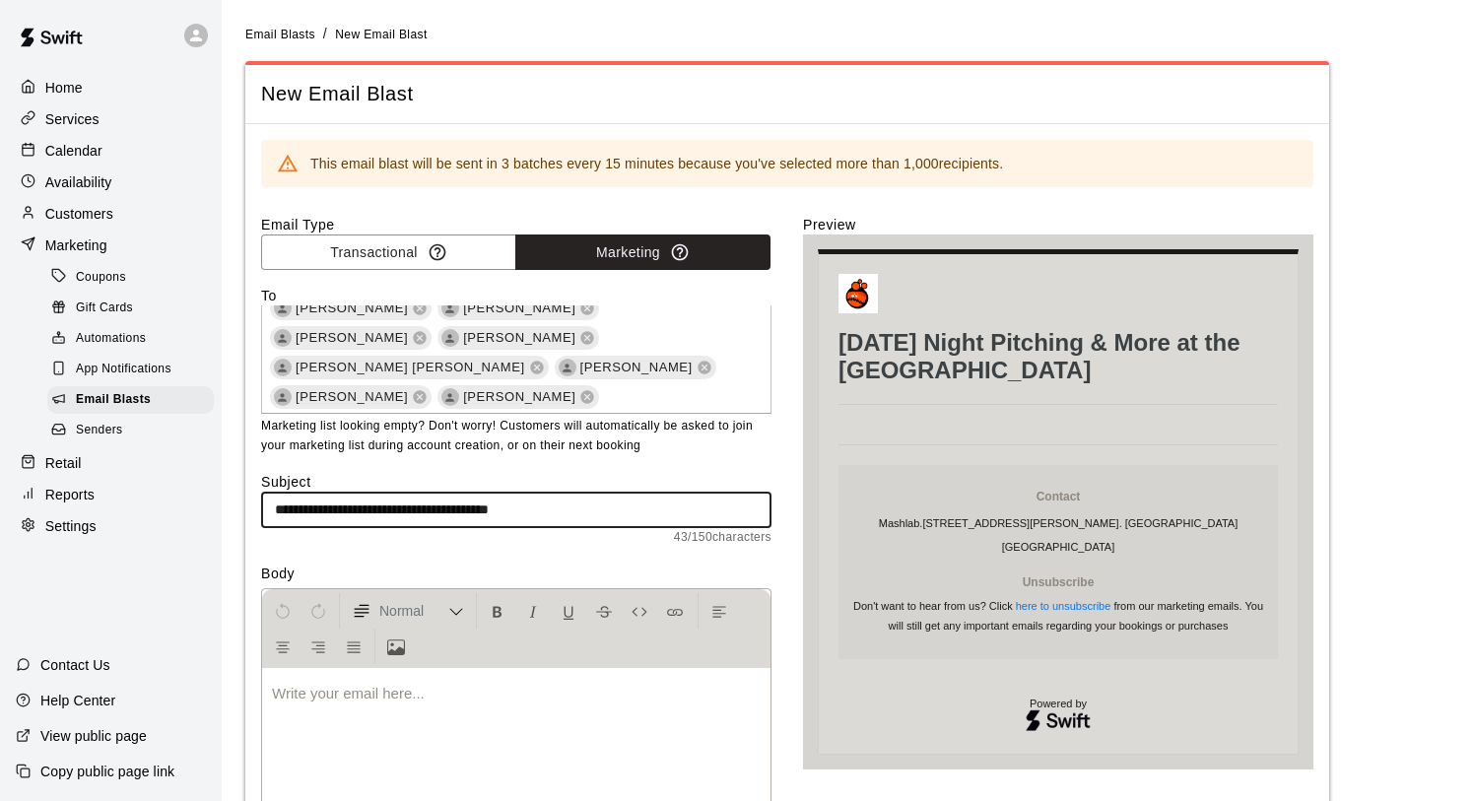
type input "**********"
click at [403, 707] on div at bounding box center [516, 743] width 508 height 148
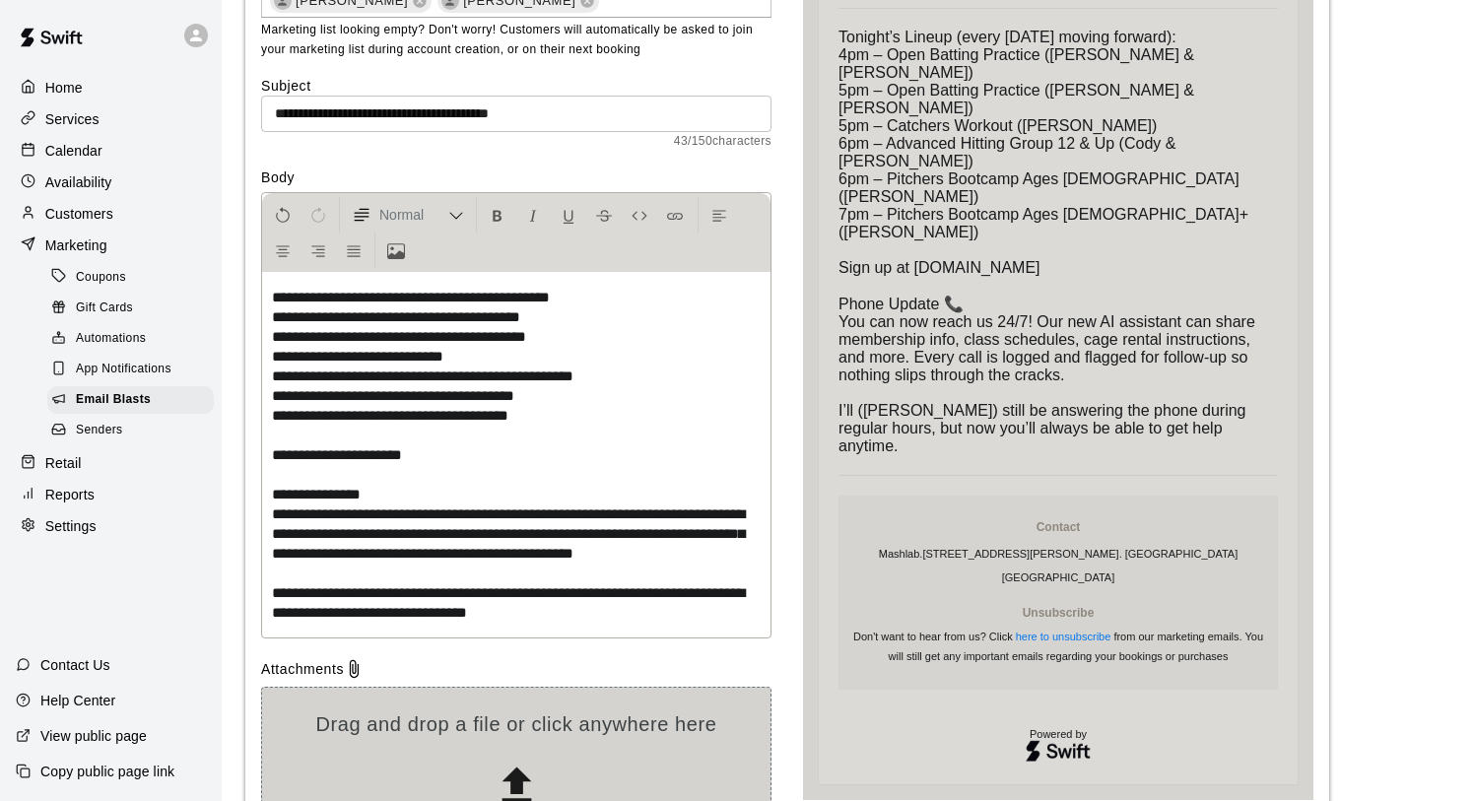
scroll to position [397, 0]
click at [403, 249] on icon "Upload Image" at bounding box center [396, 250] width 18 height 18
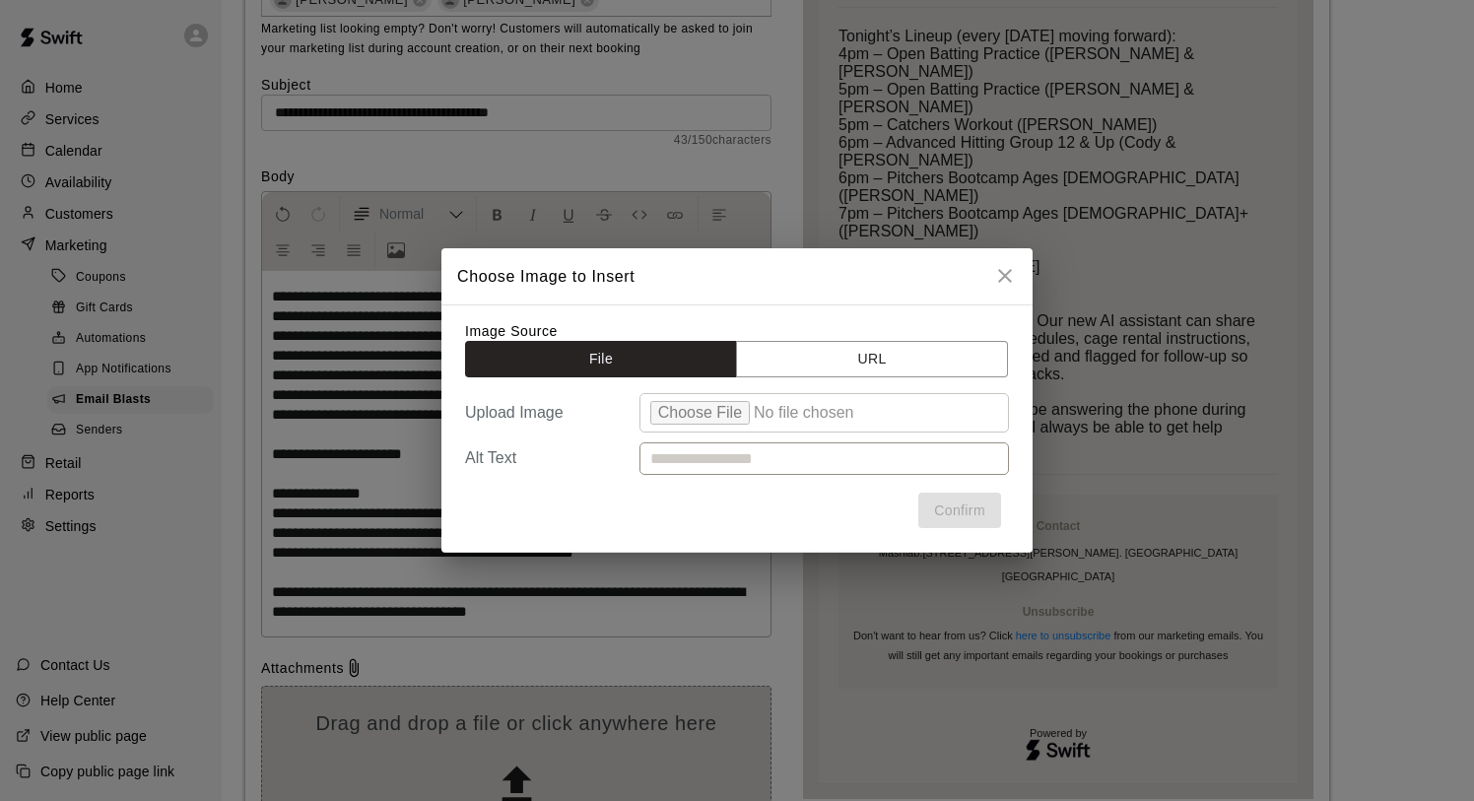
click at [723, 415] on input "file" at bounding box center [823, 412] width 369 height 39
type input "**********"
click at [973, 507] on button "Confirm" at bounding box center [959, 511] width 83 height 36
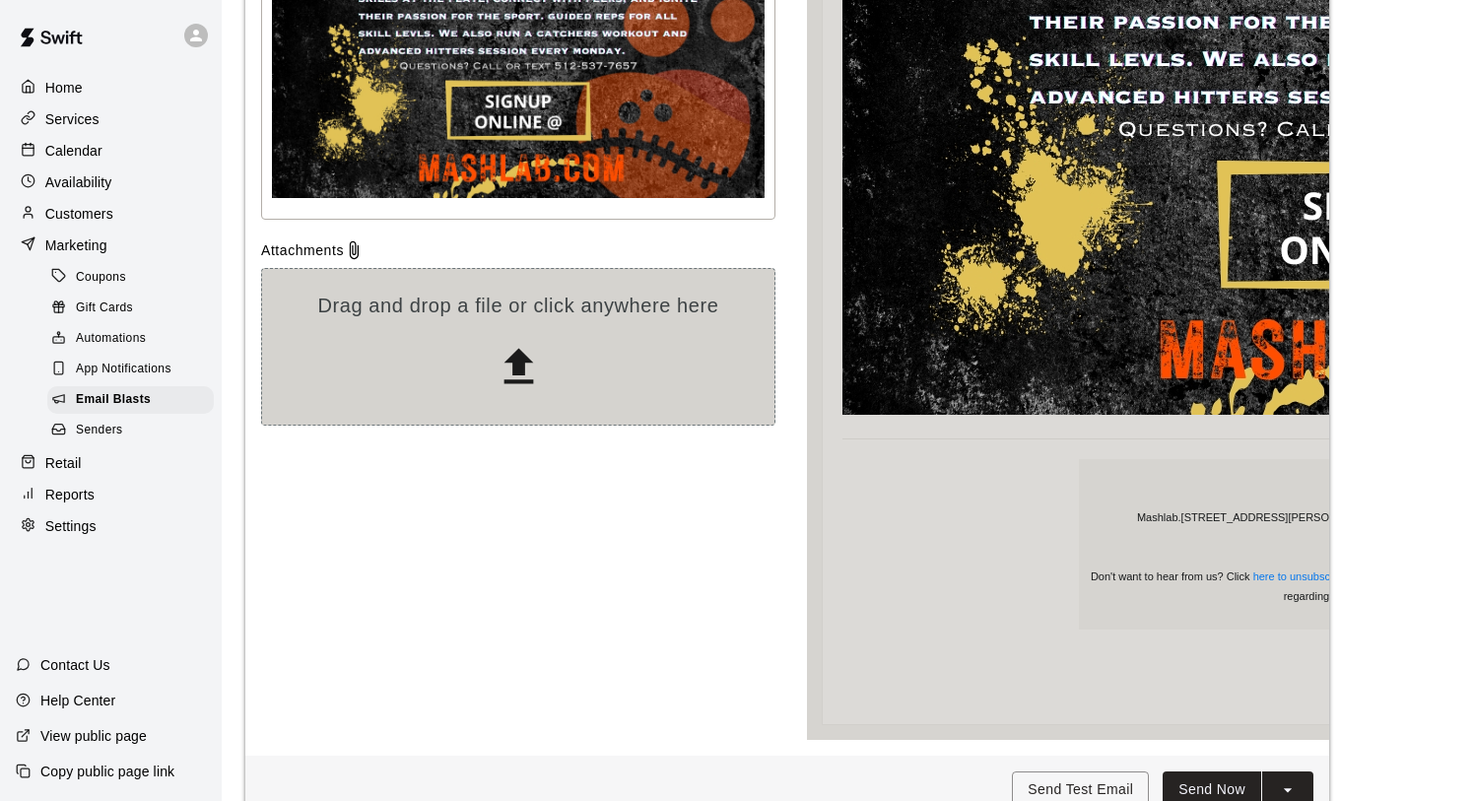
scroll to position [1374, 0]
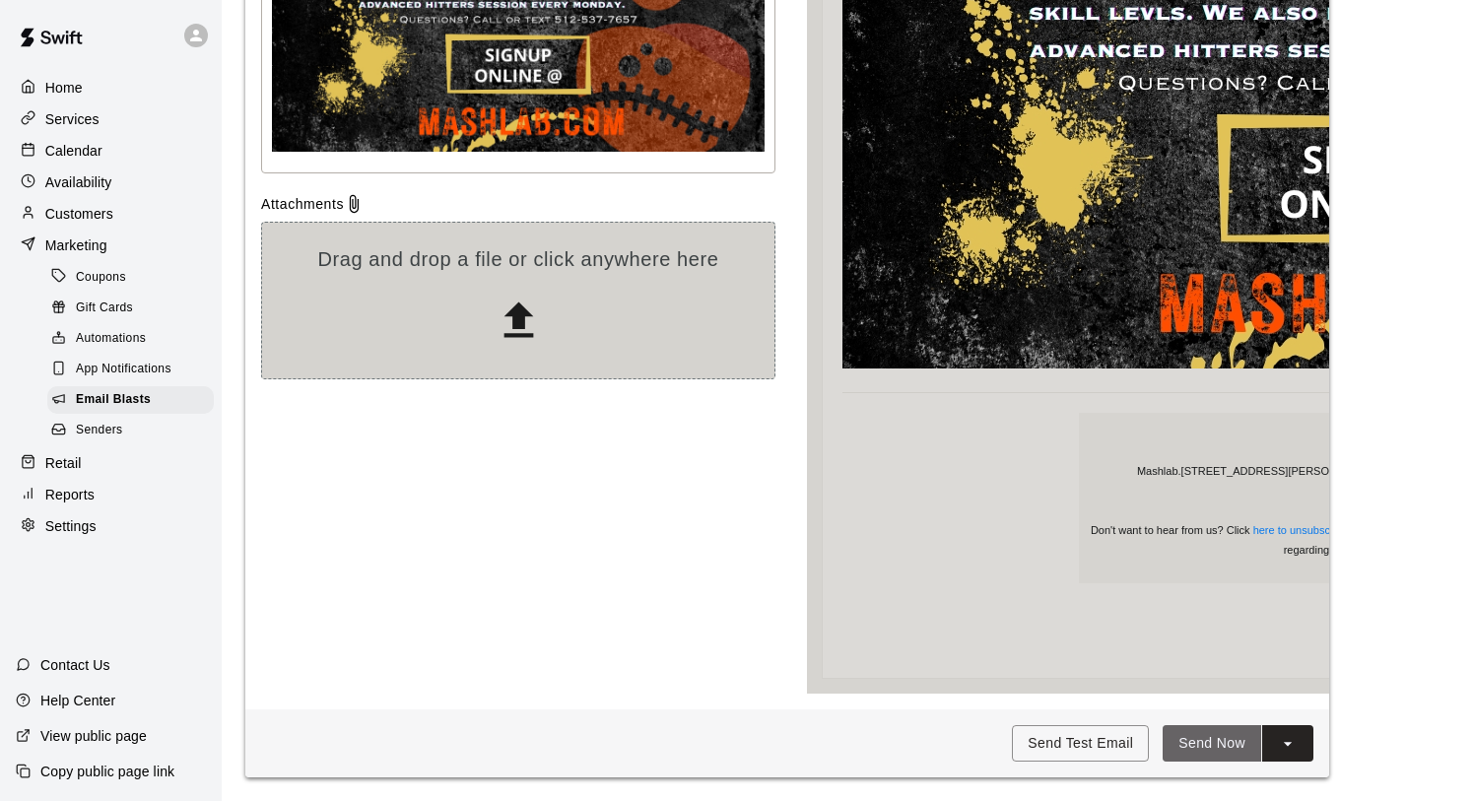
click at [1195, 748] on button "Send Now" at bounding box center [1211, 743] width 99 height 36
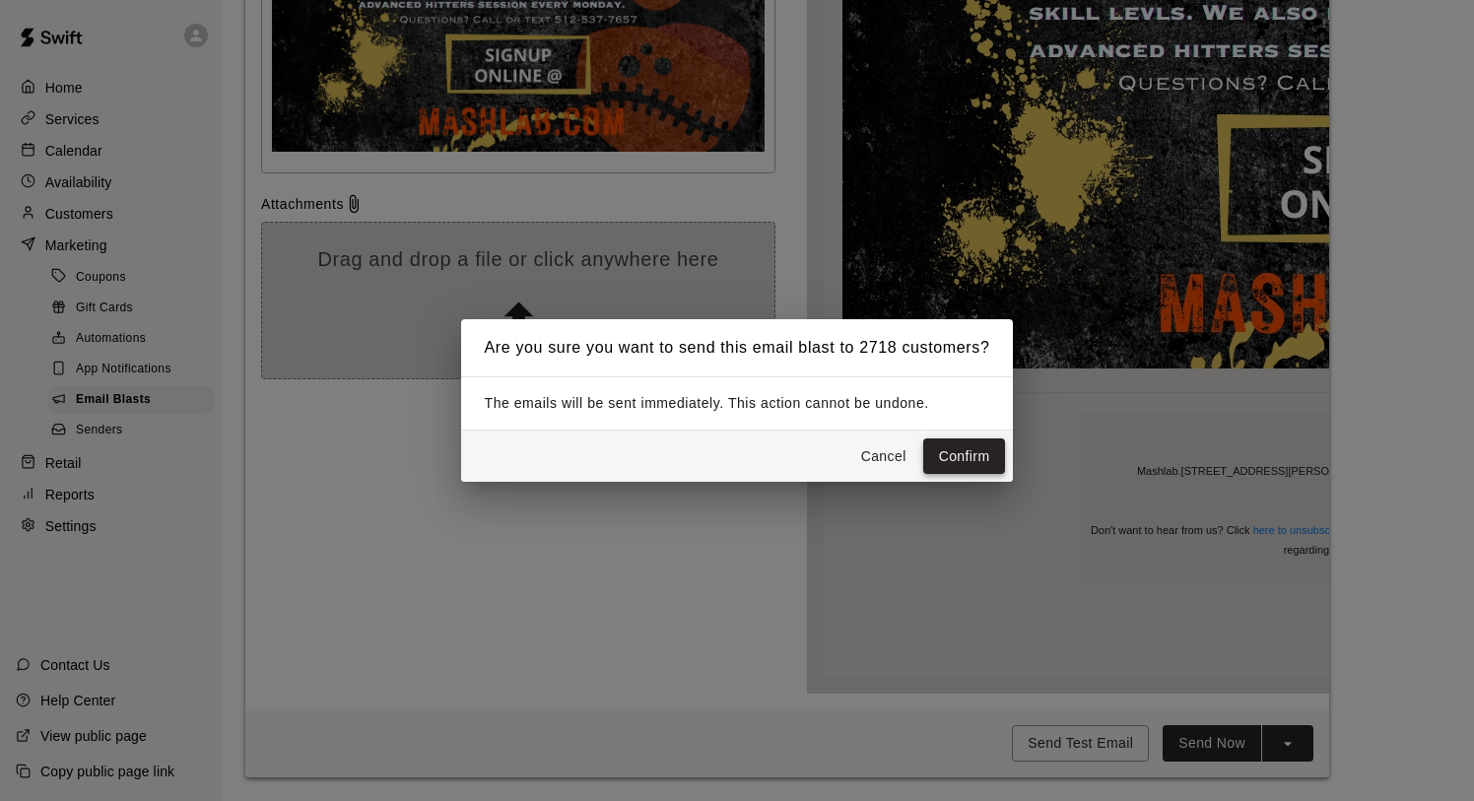
click at [963, 451] on button "Confirm" at bounding box center [964, 456] width 83 height 36
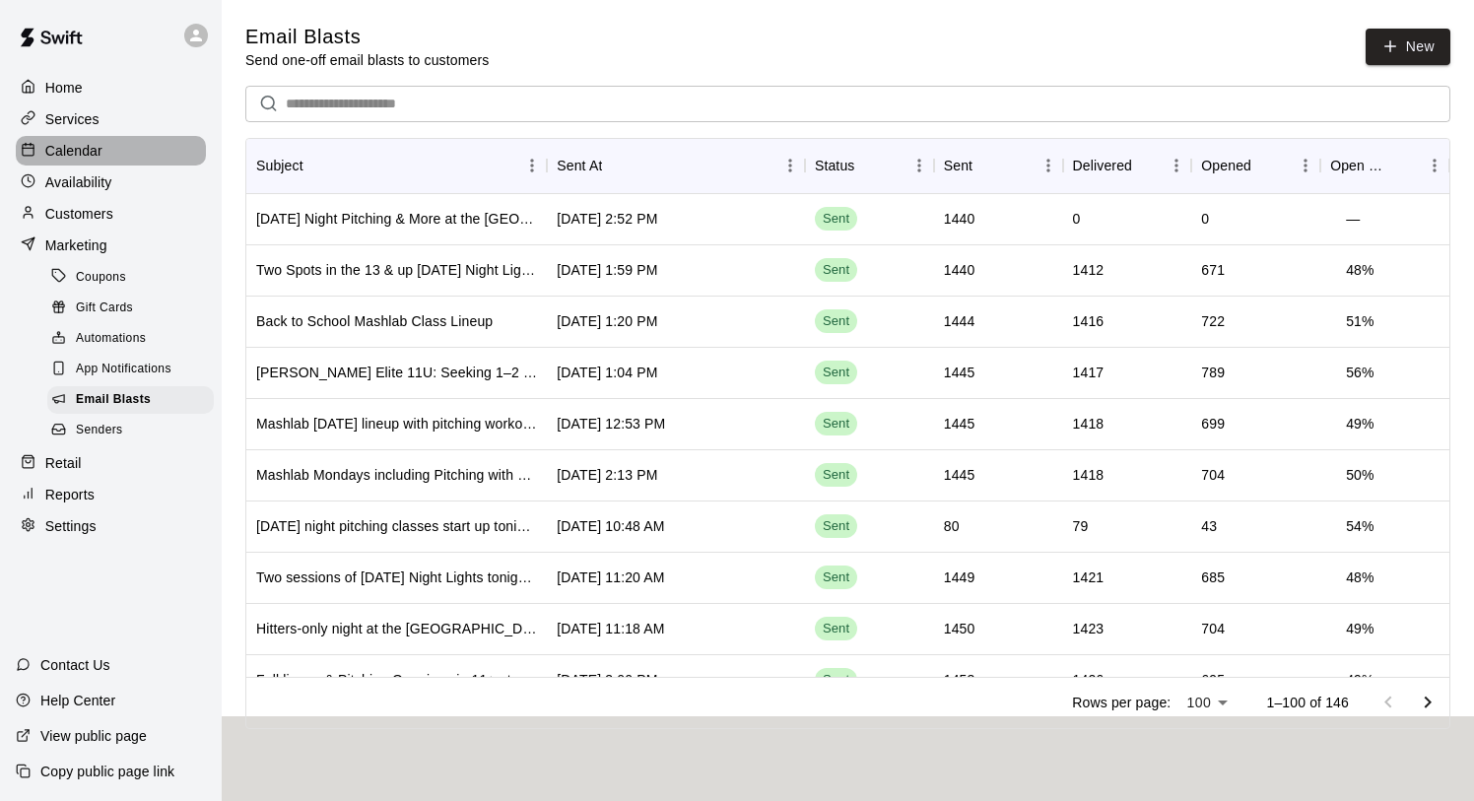
click at [73, 146] on p "Calendar" at bounding box center [73, 151] width 57 height 20
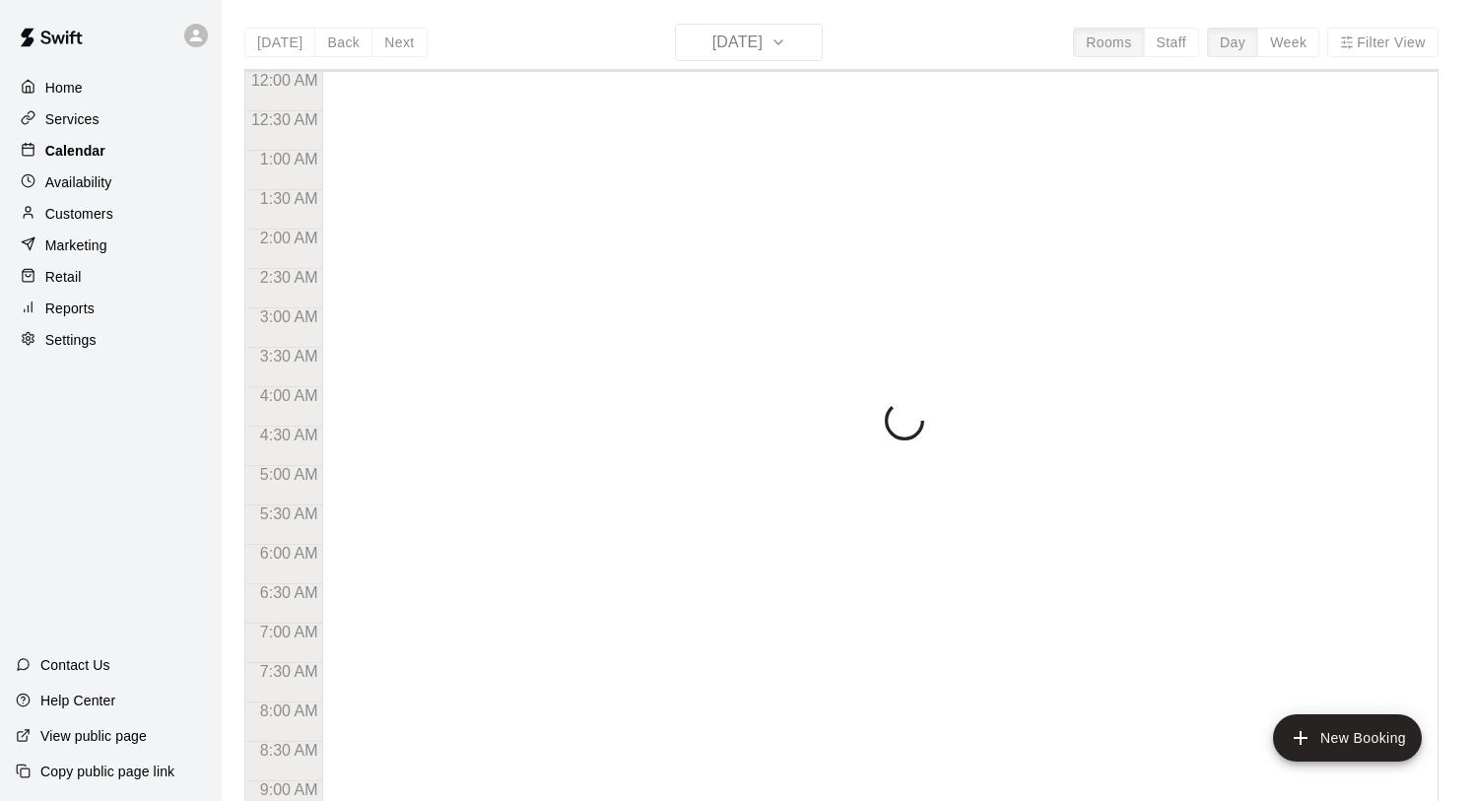
scroll to position [1141, 0]
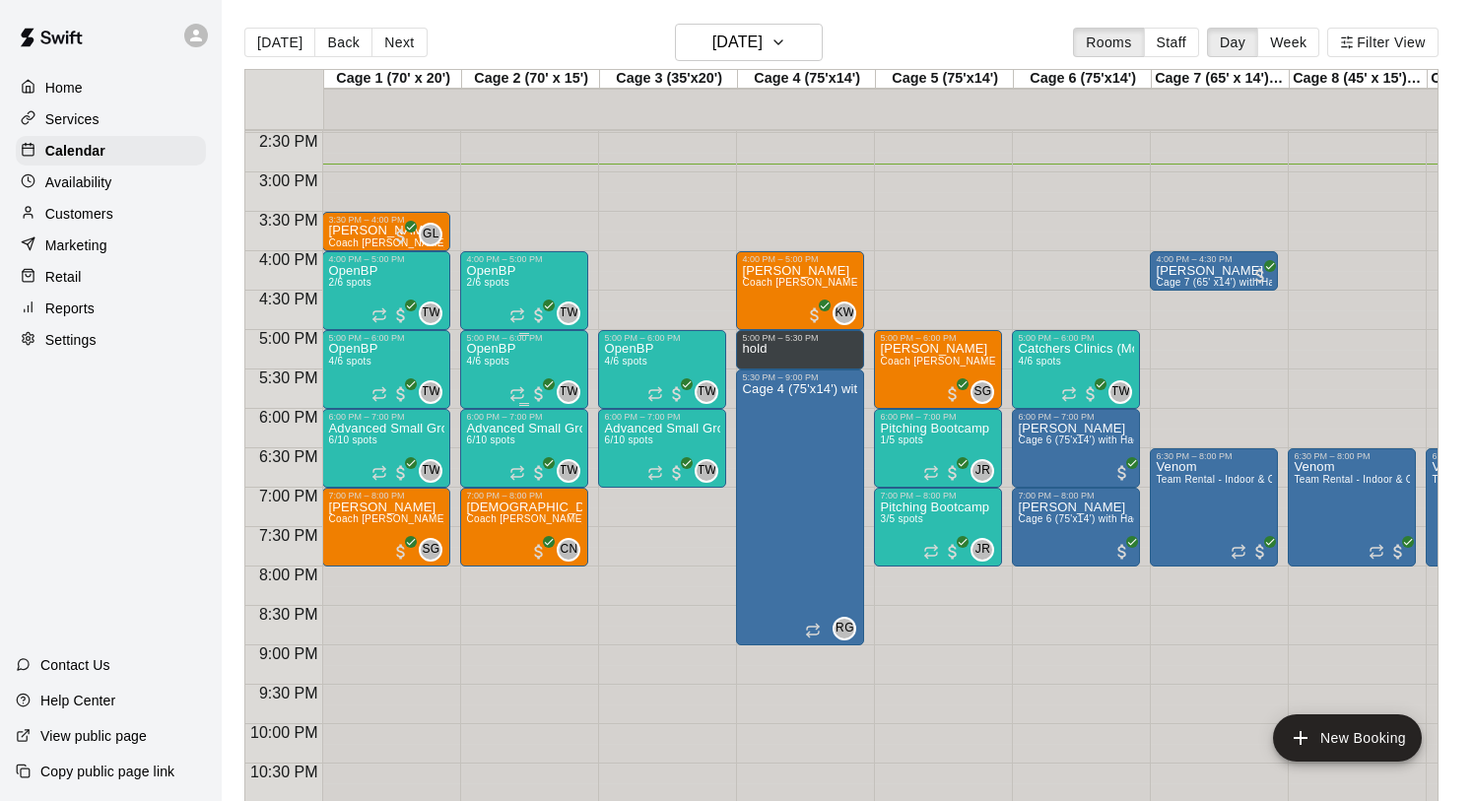
click at [508, 359] on span "4/6 spots" at bounding box center [487, 361] width 43 height 11
click at [483, 431] on img "edit" at bounding box center [487, 424] width 23 height 23
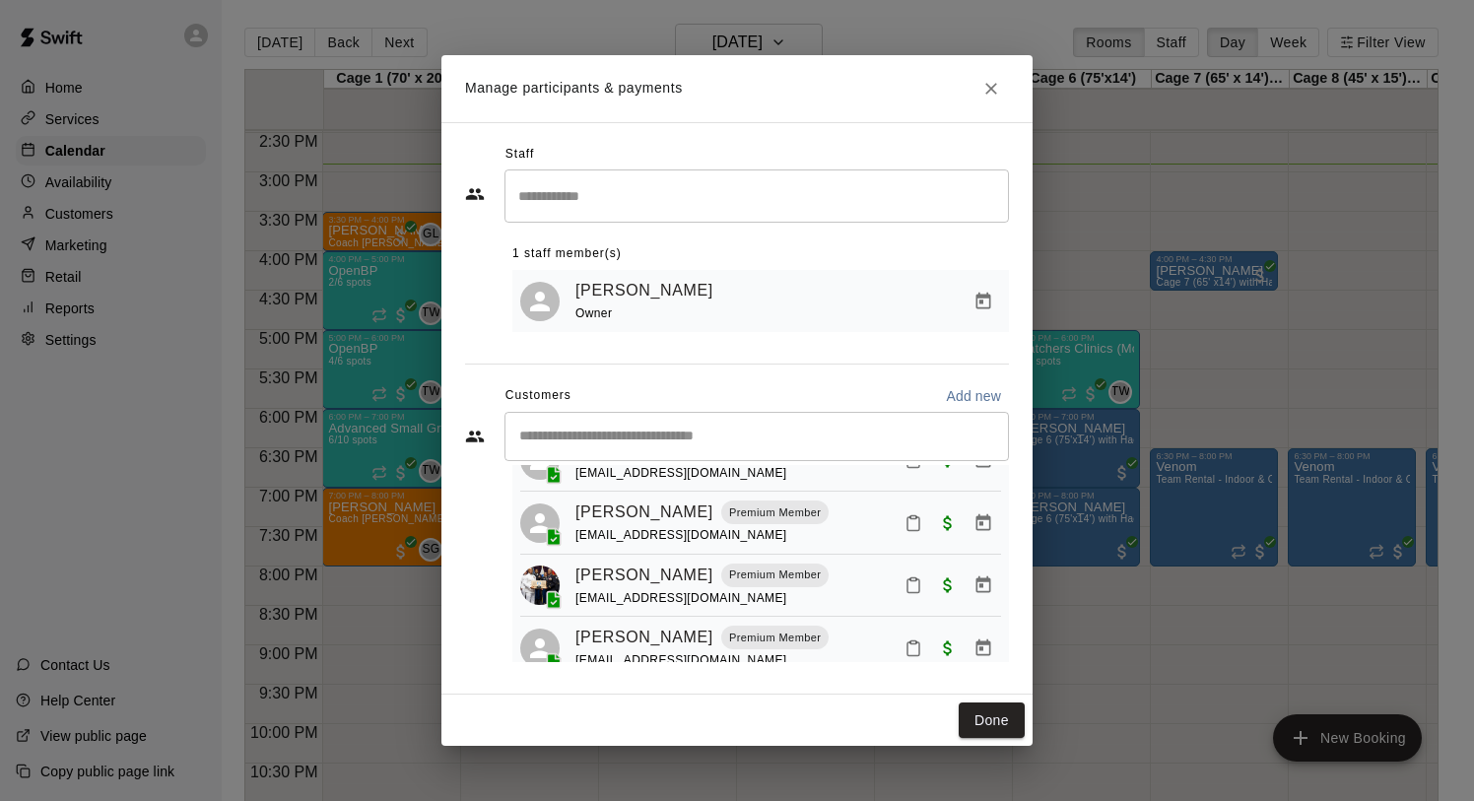
scroll to position [112, 0]
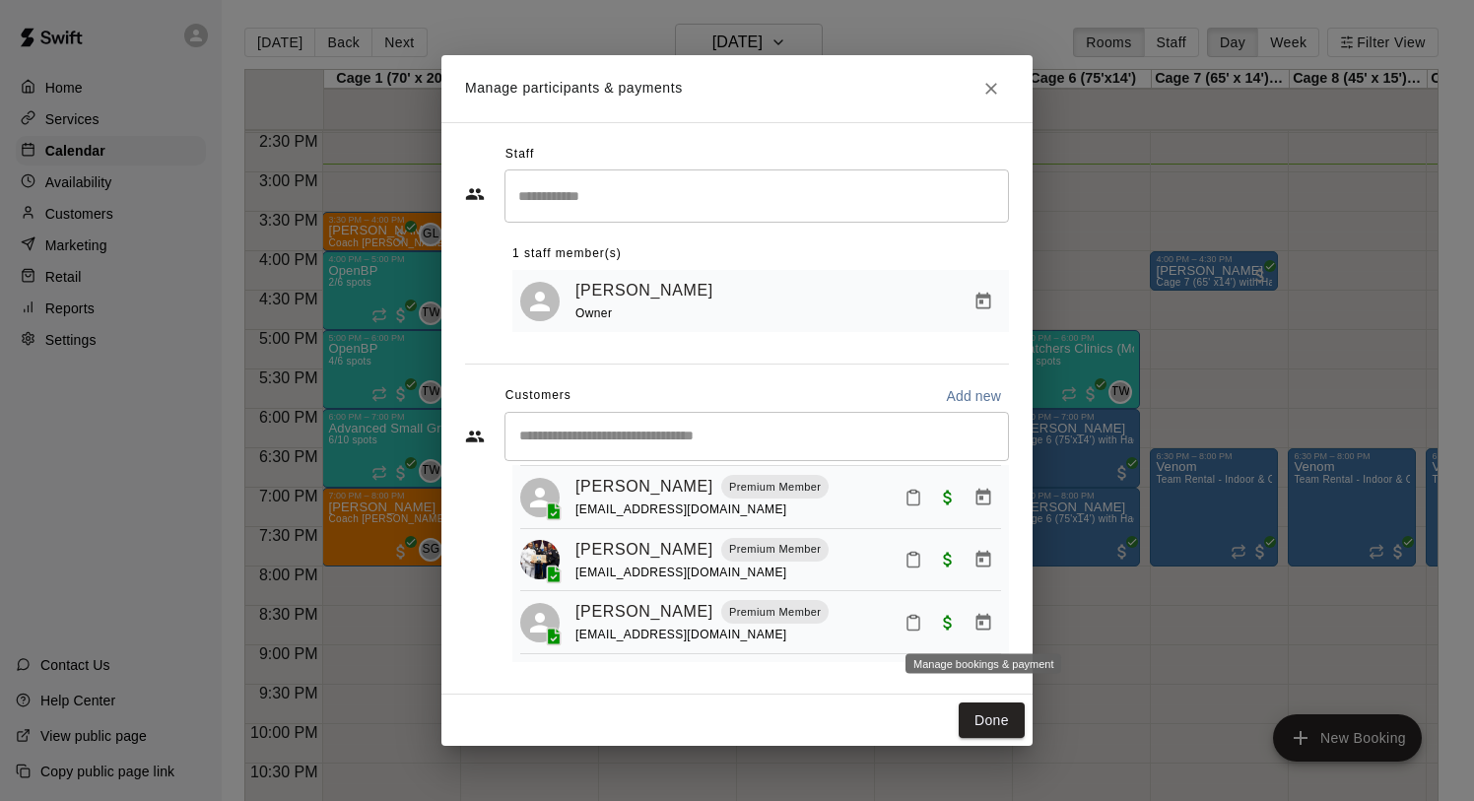
click at [975, 618] on icon "Manage bookings & payment" at bounding box center [983, 623] width 20 height 20
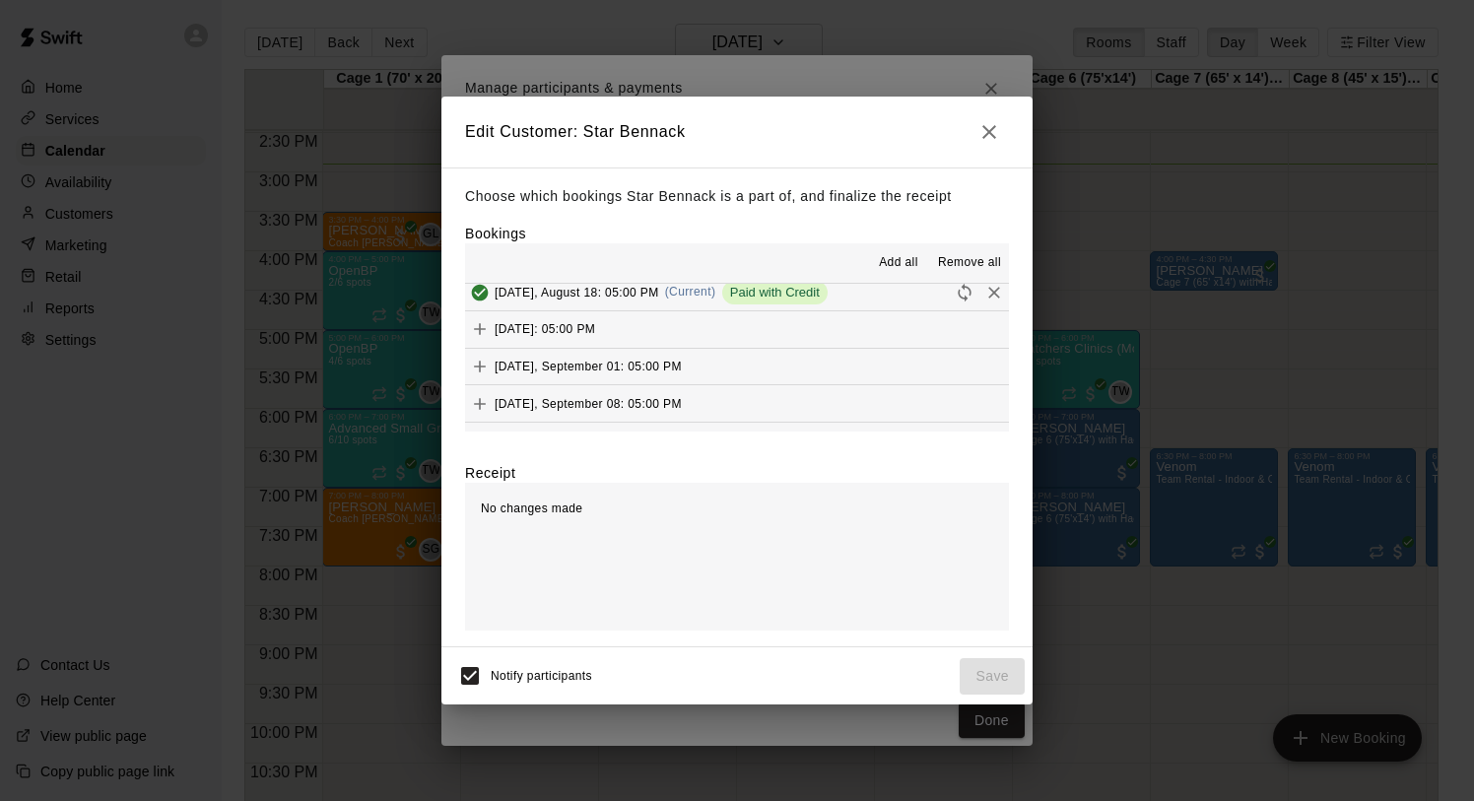
scroll to position [396, 0]
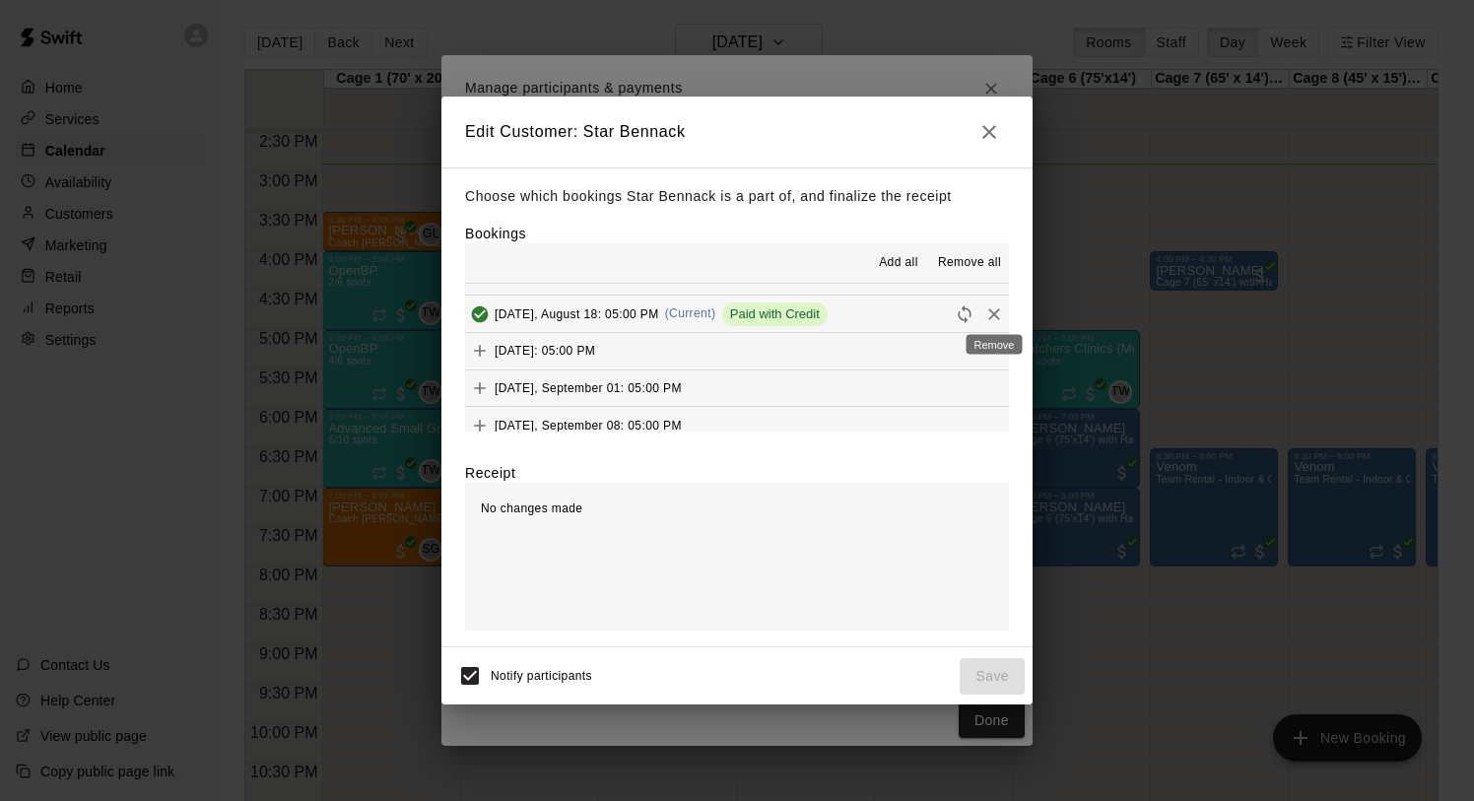
click at [984, 310] on icon "Remove" at bounding box center [994, 314] width 20 height 20
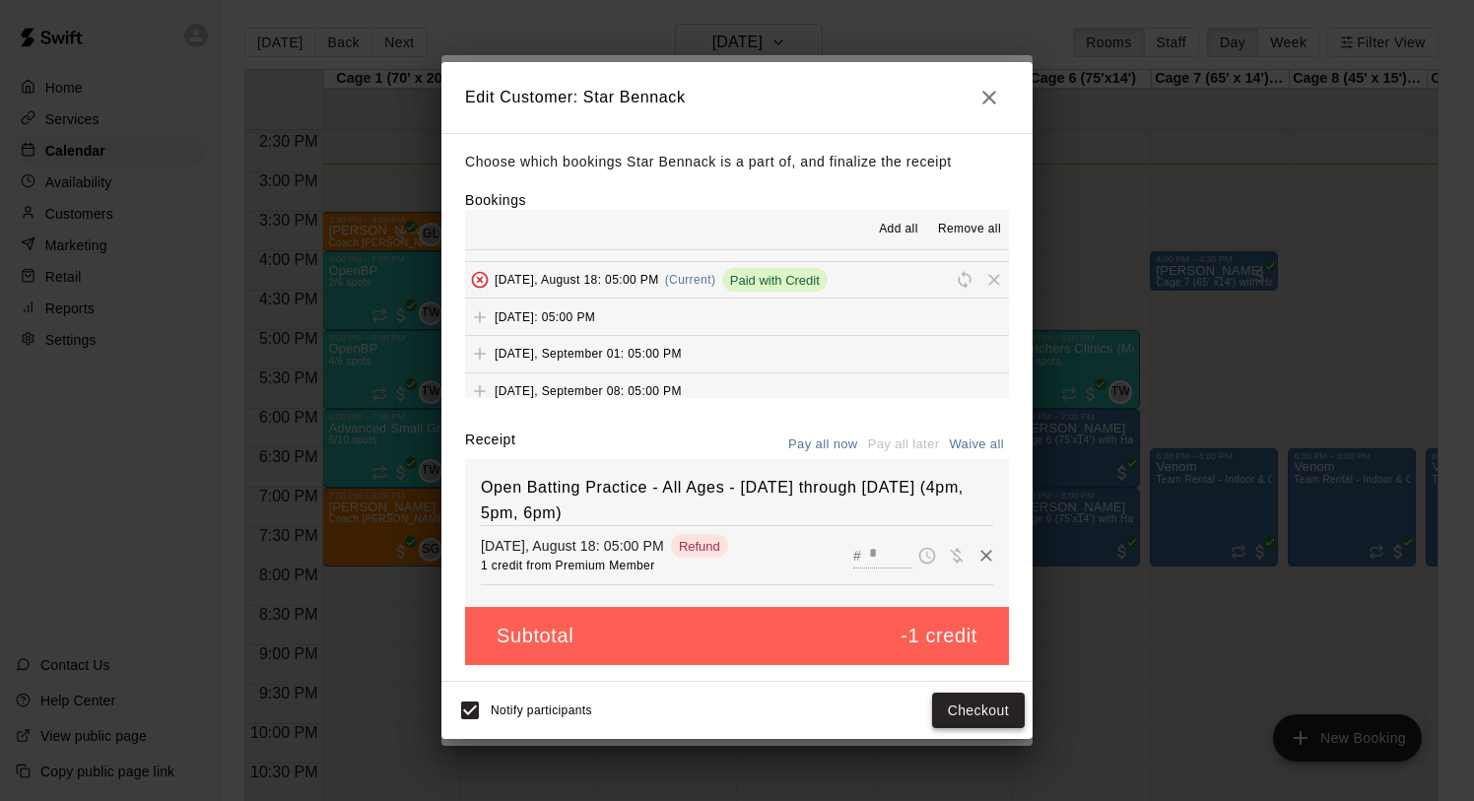
click at [967, 697] on button "Checkout" at bounding box center [978, 711] width 93 height 36
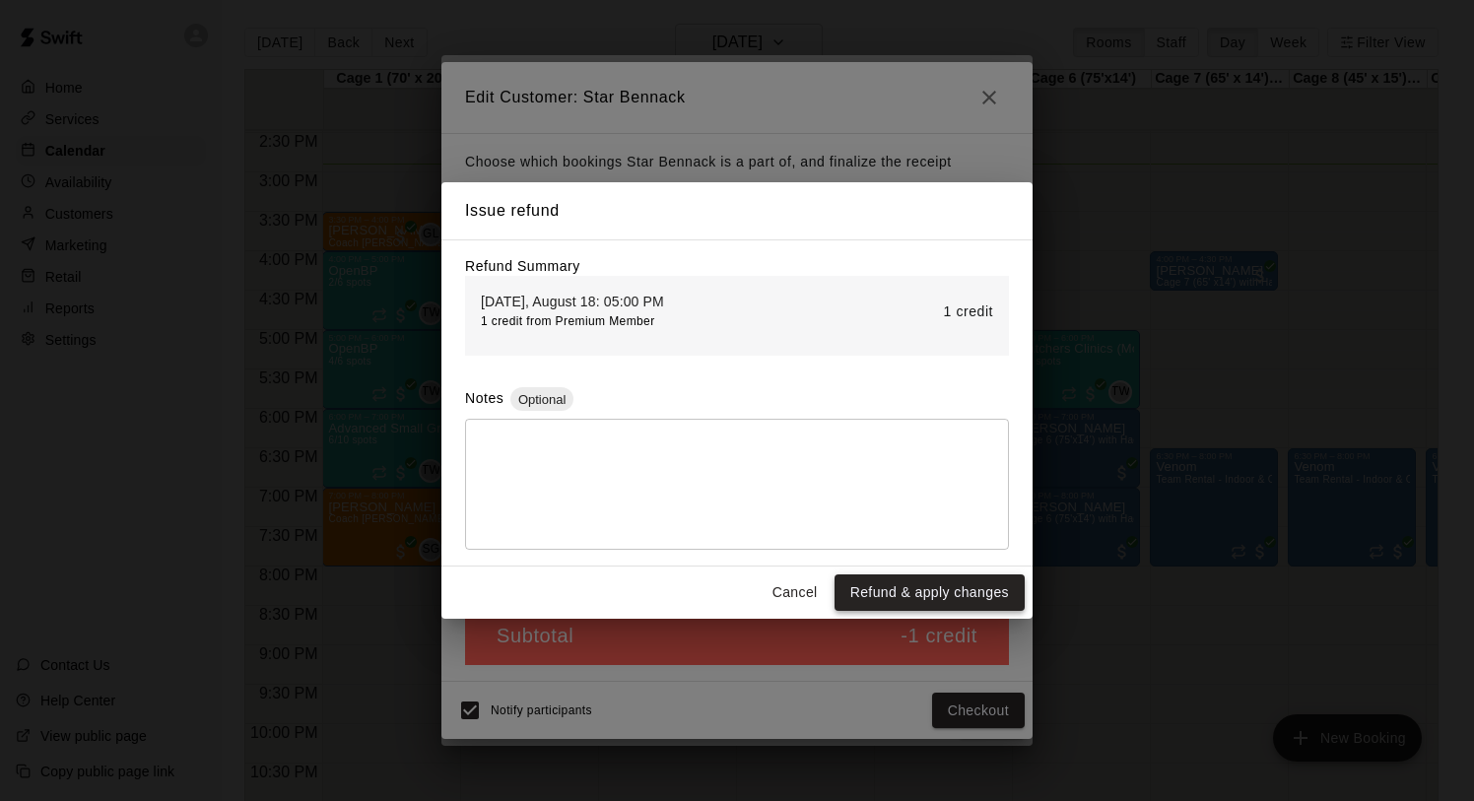
click at [930, 583] on button "Refund & apply changes" at bounding box center [929, 592] width 190 height 36
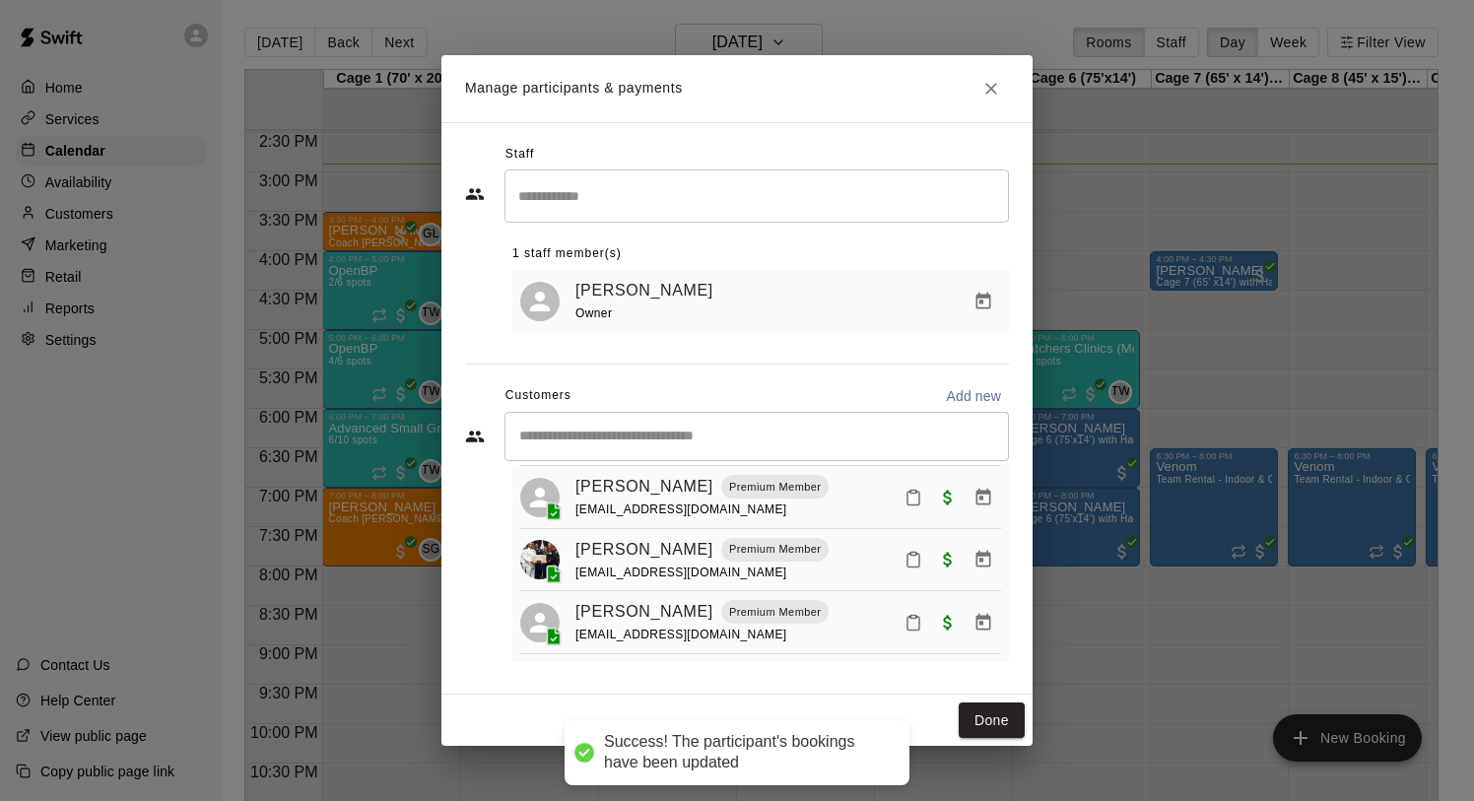
scroll to position [48, 0]
click at [975, 719] on button "Done" at bounding box center [992, 720] width 66 height 36
